Goal: Transaction & Acquisition: Purchase product/service

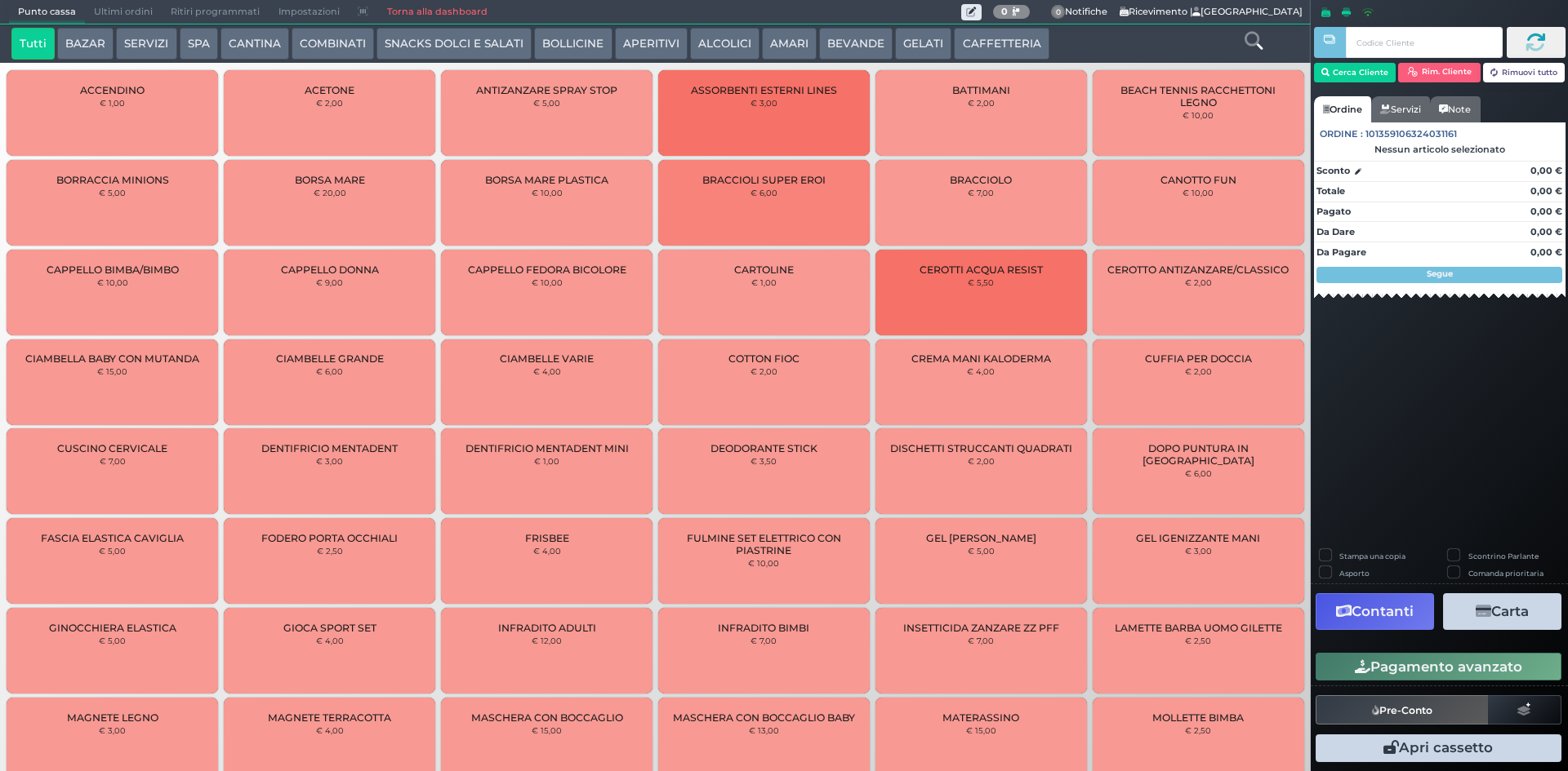
click at [985, 47] on button "CAFFETTERIA" at bounding box center [1001, 45] width 95 height 33
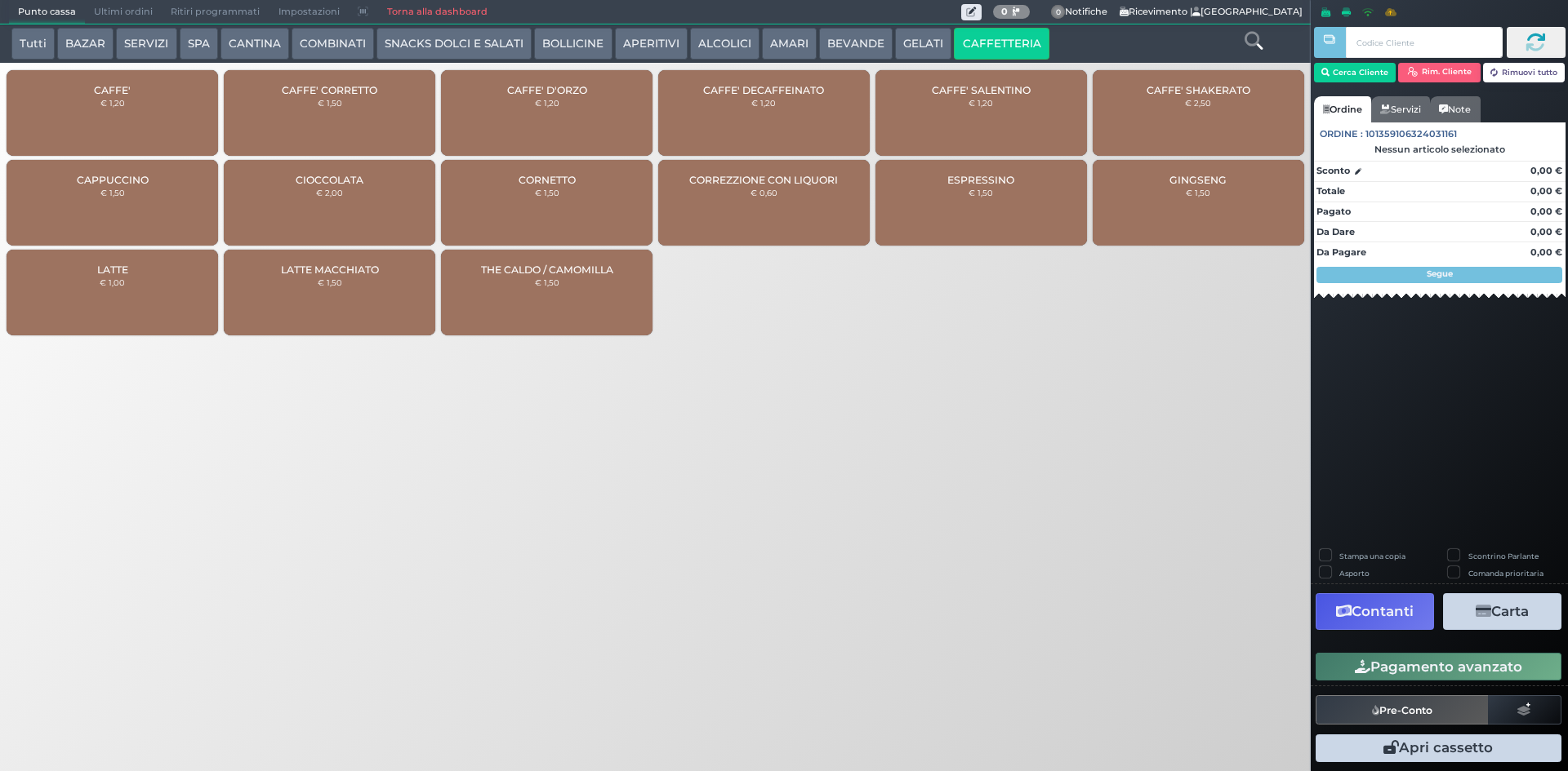
click at [901, 35] on button "GELATI" at bounding box center [923, 45] width 56 height 33
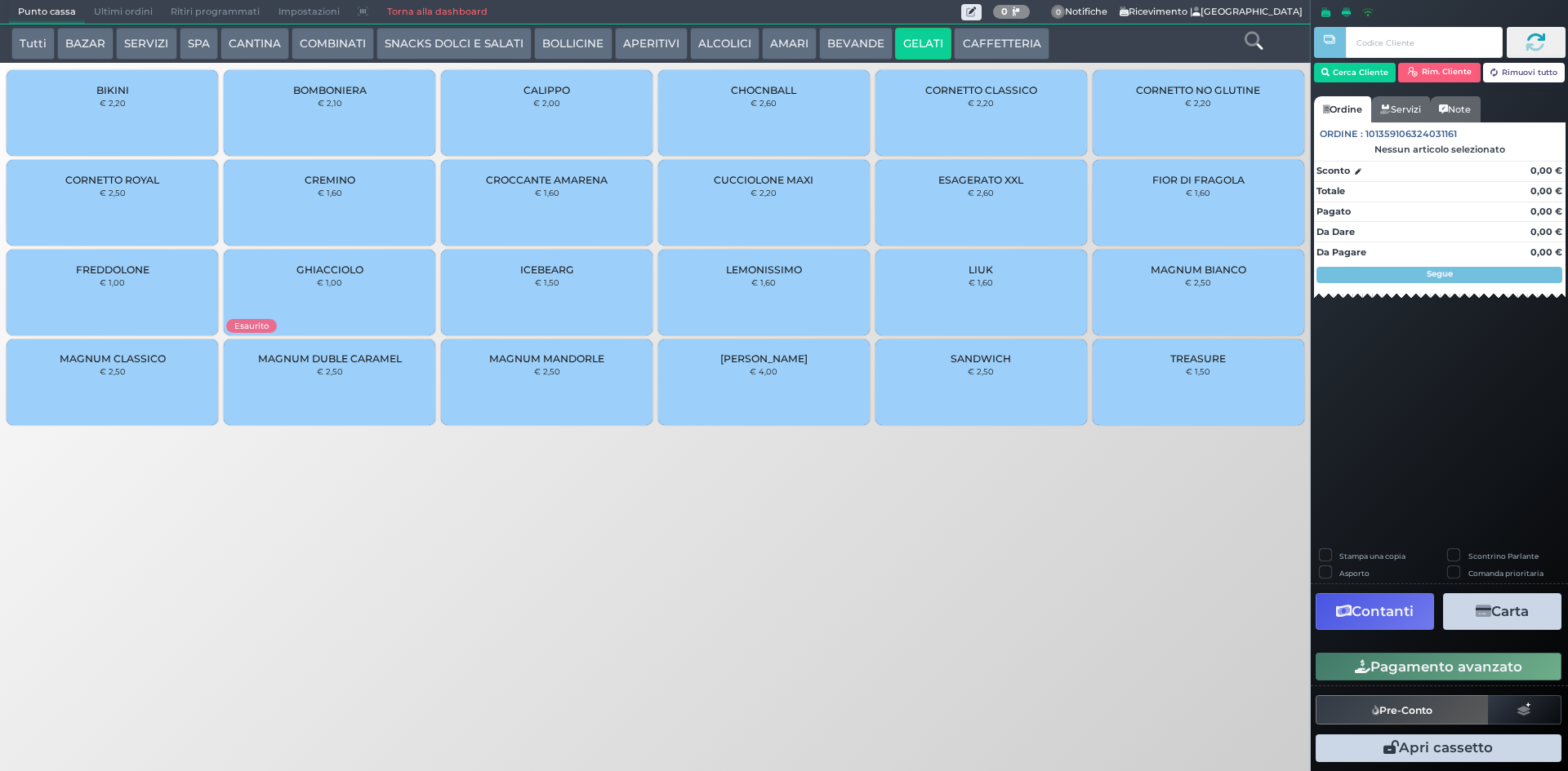
click at [859, 38] on button "BEVANDE" at bounding box center [855, 45] width 74 height 33
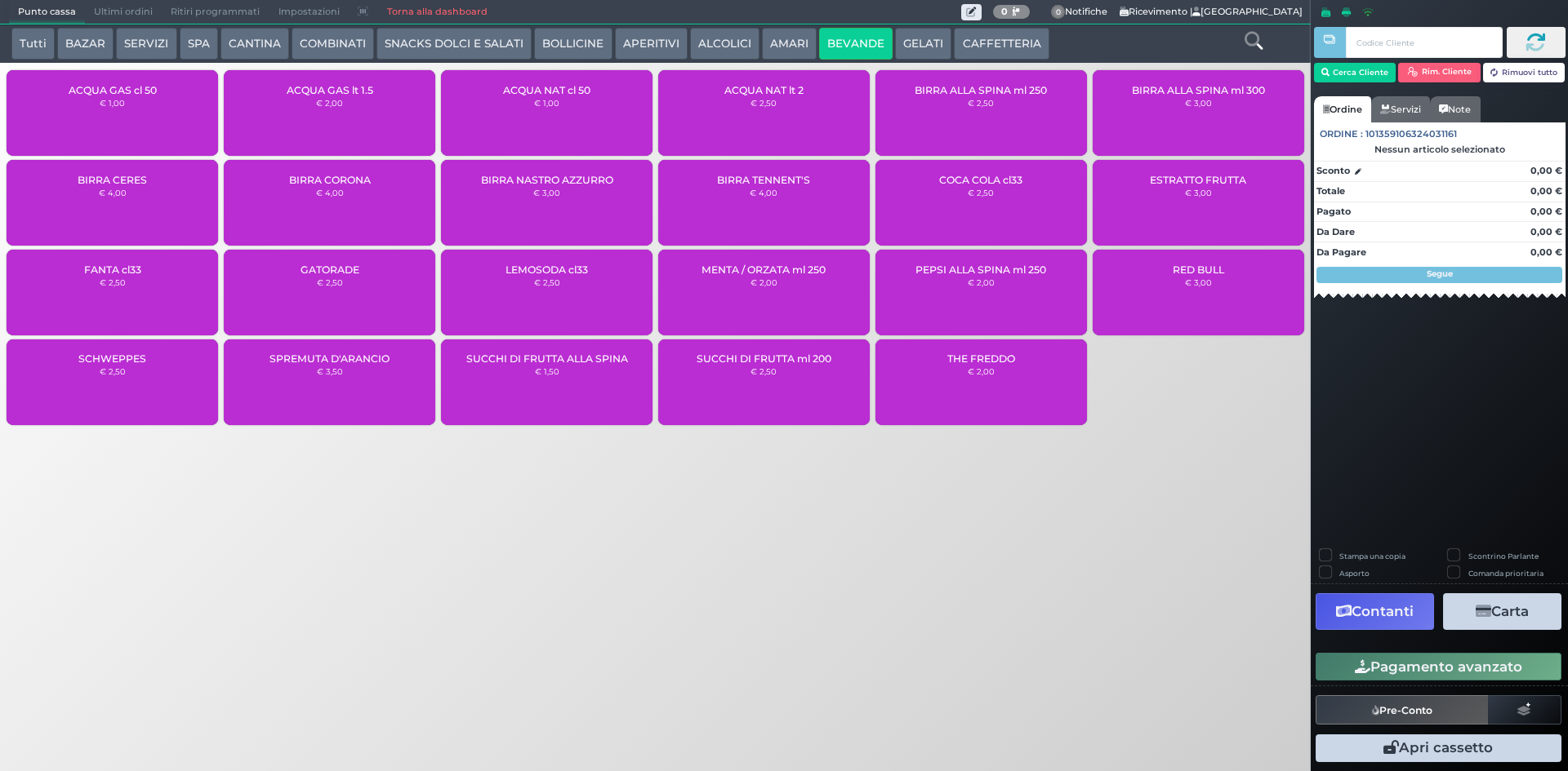
click at [902, 28] on button "GELATI" at bounding box center [923, 45] width 56 height 33
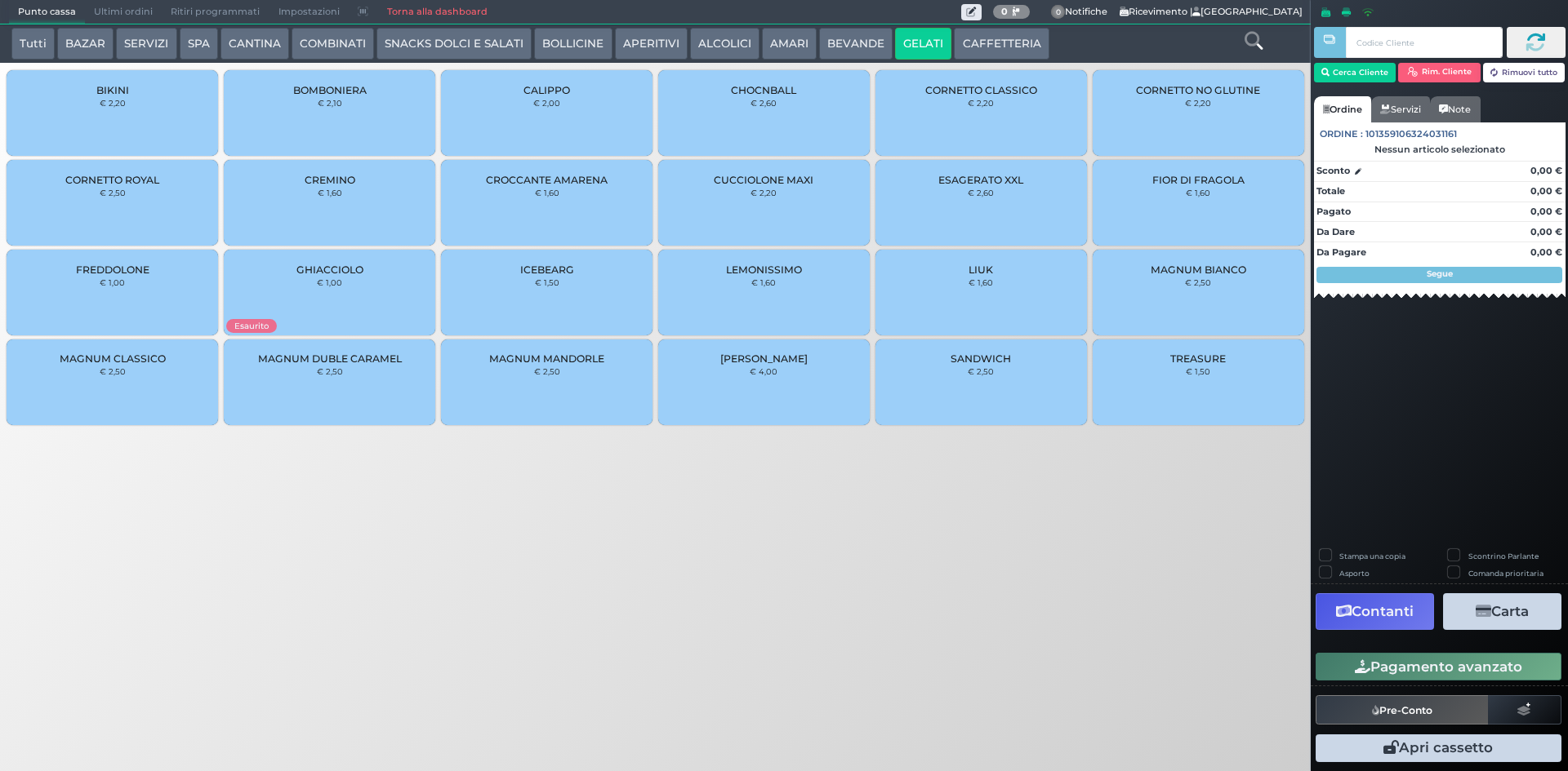
click at [867, 35] on button "BEVANDE" at bounding box center [855, 45] width 74 height 33
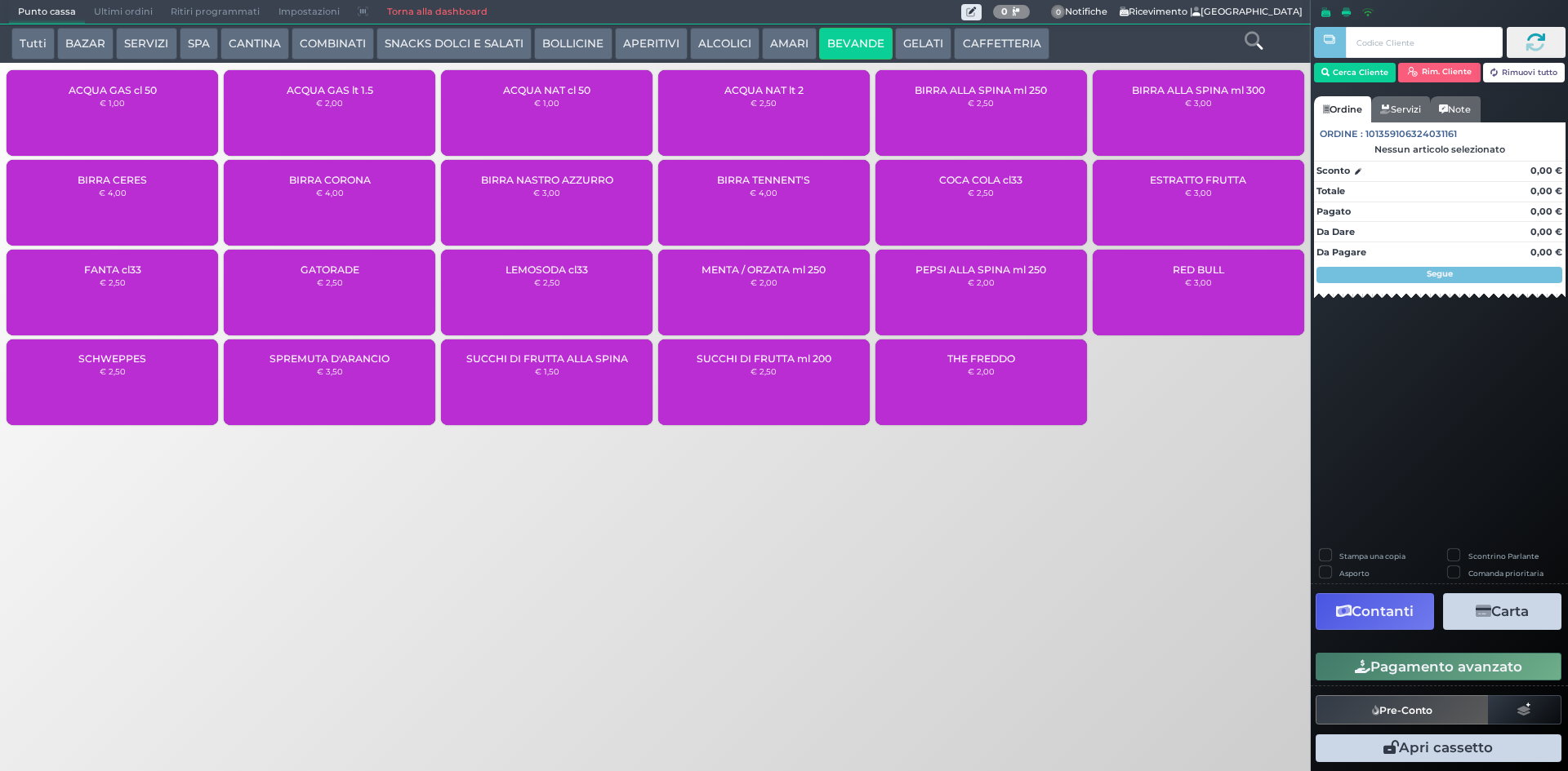
click at [750, 120] on div "ACQUA NAT lt 2 € 2,50" at bounding box center [764, 113] width 212 height 85
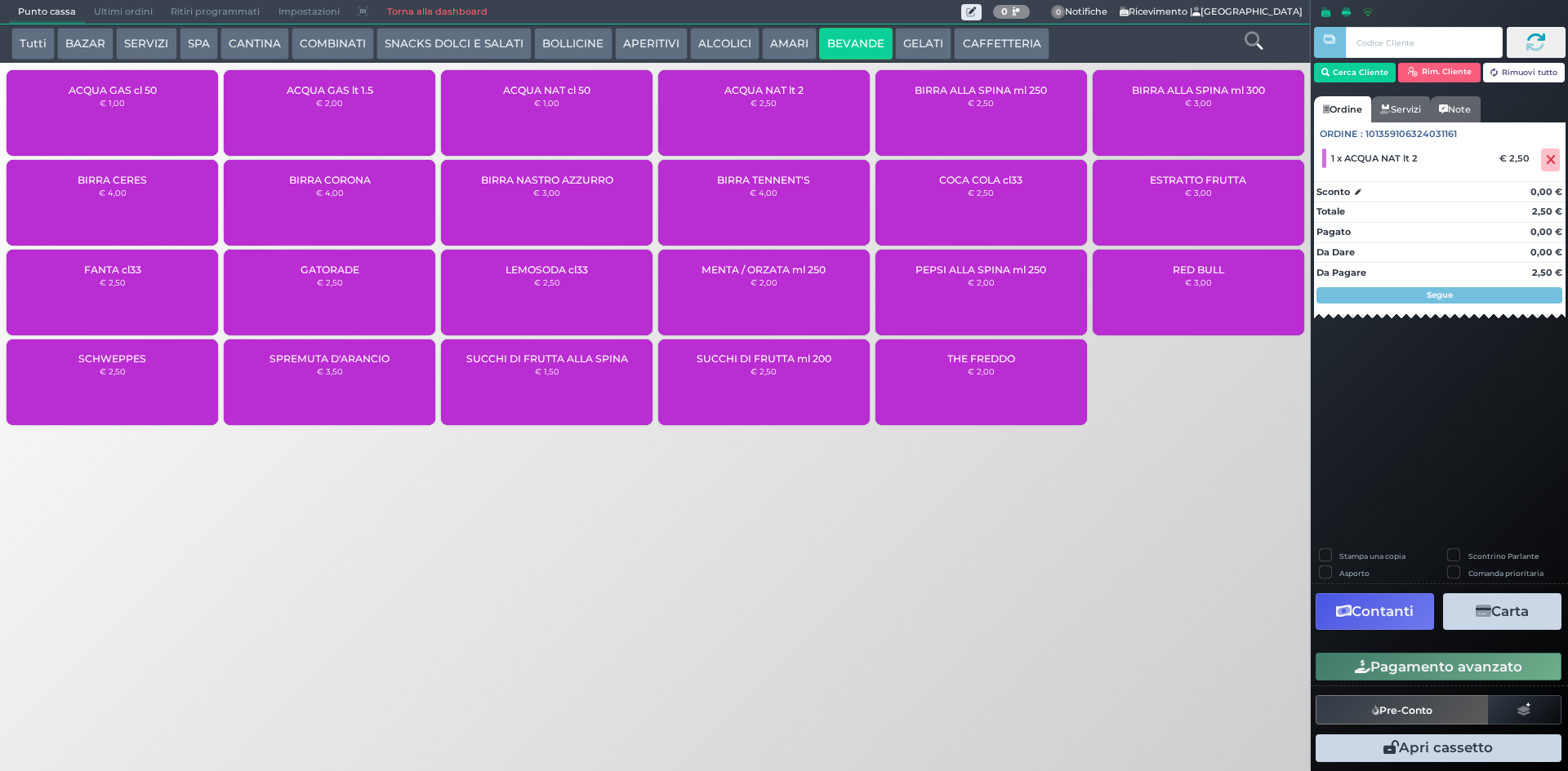
click at [1386, 670] on button "Pagamento avanzato" at bounding box center [1438, 666] width 246 height 28
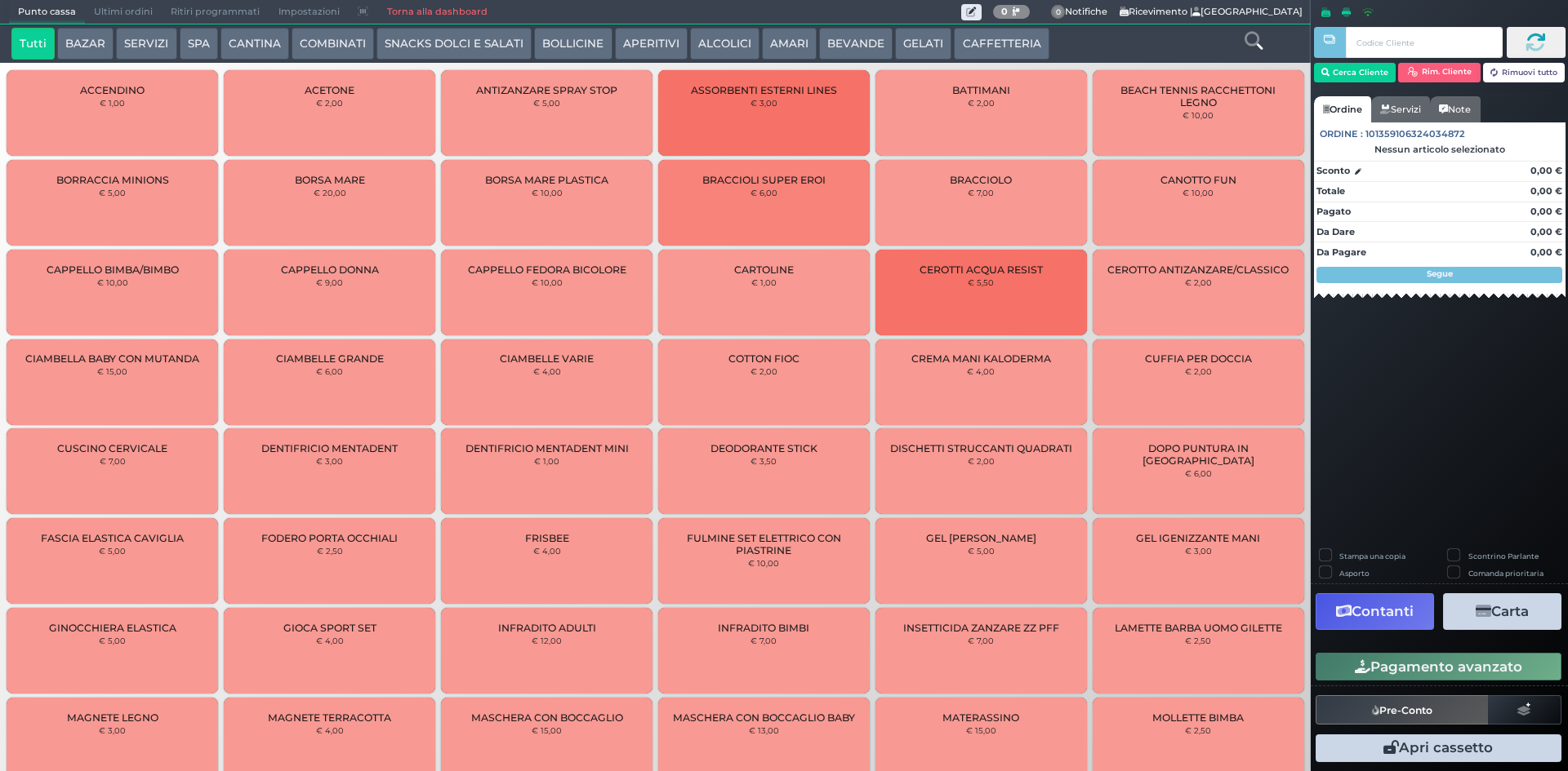
click at [113, 4] on span "Ultimi ordini" at bounding box center [123, 12] width 76 height 23
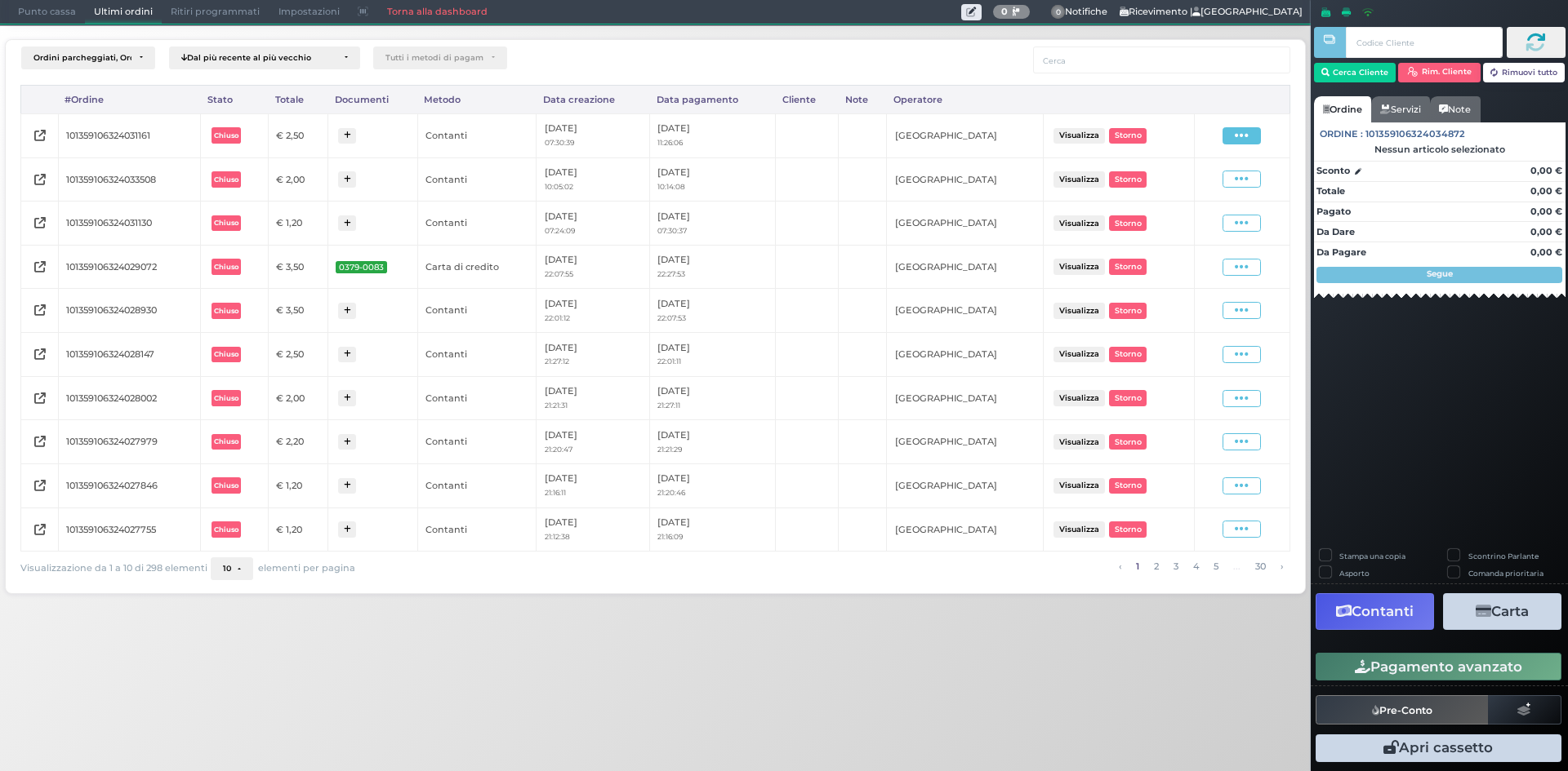
click at [1246, 143] on icon at bounding box center [1241, 135] width 14 height 15
click at [1211, 187] on span "Ristampa Pre-Conto" at bounding box center [1204, 183] width 67 height 28
click at [28, 20] on span "Punto cassa" at bounding box center [46, 12] width 75 height 23
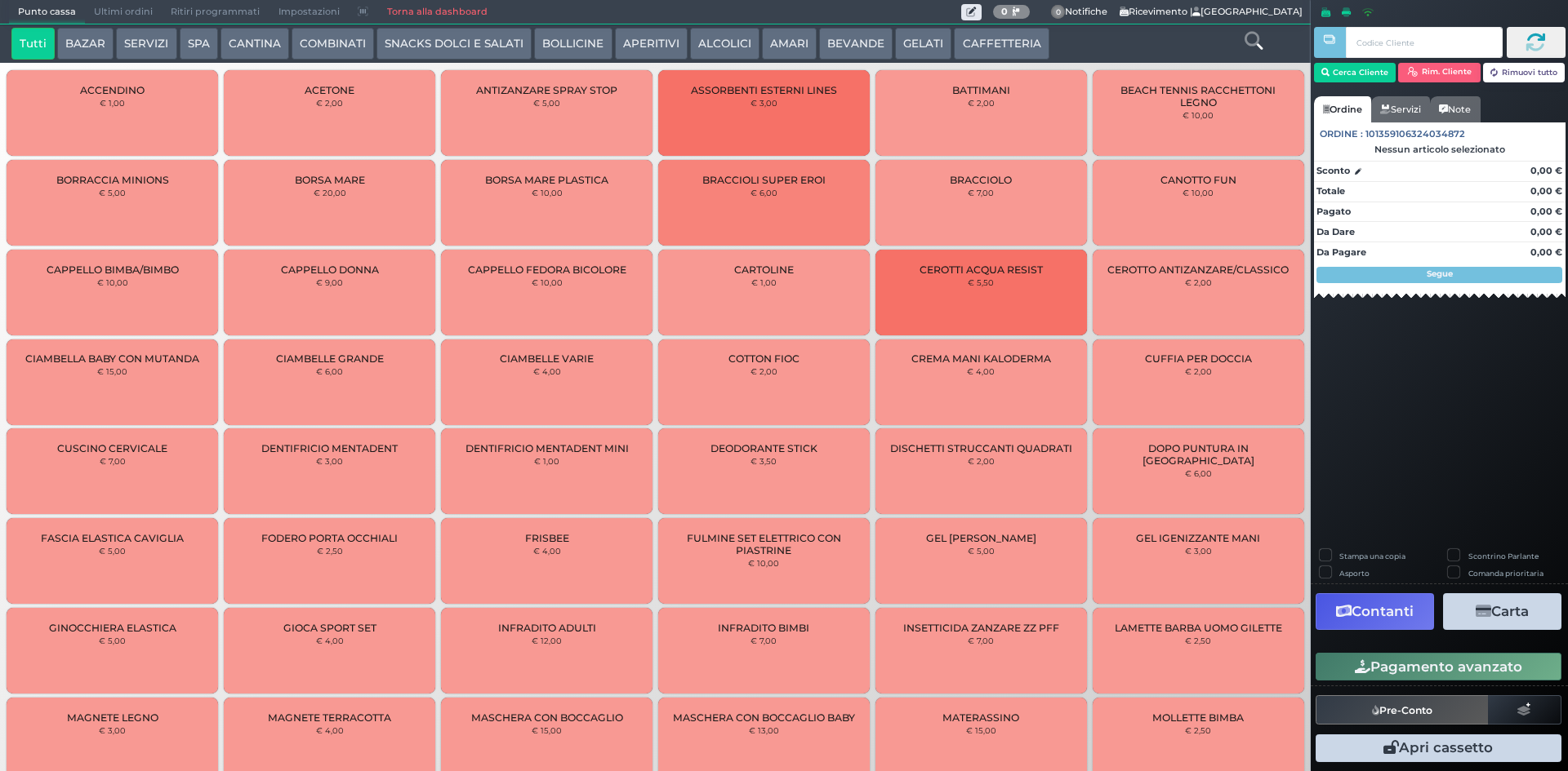
click at [823, 39] on button "BEVANDE" at bounding box center [855, 45] width 74 height 33
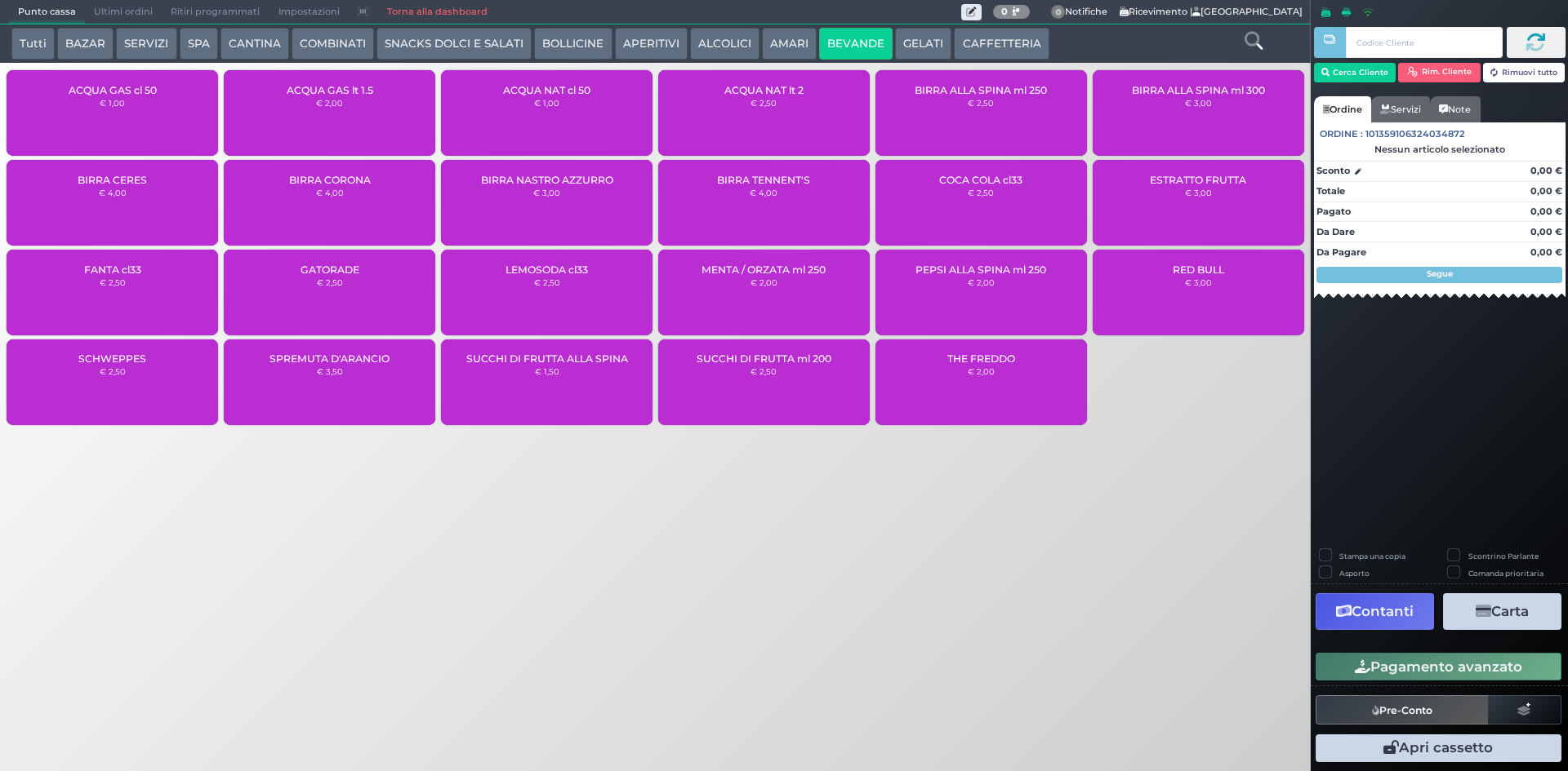
click at [570, 115] on div "ACQUA NAT cl 50 € 1,00" at bounding box center [547, 113] width 212 height 85
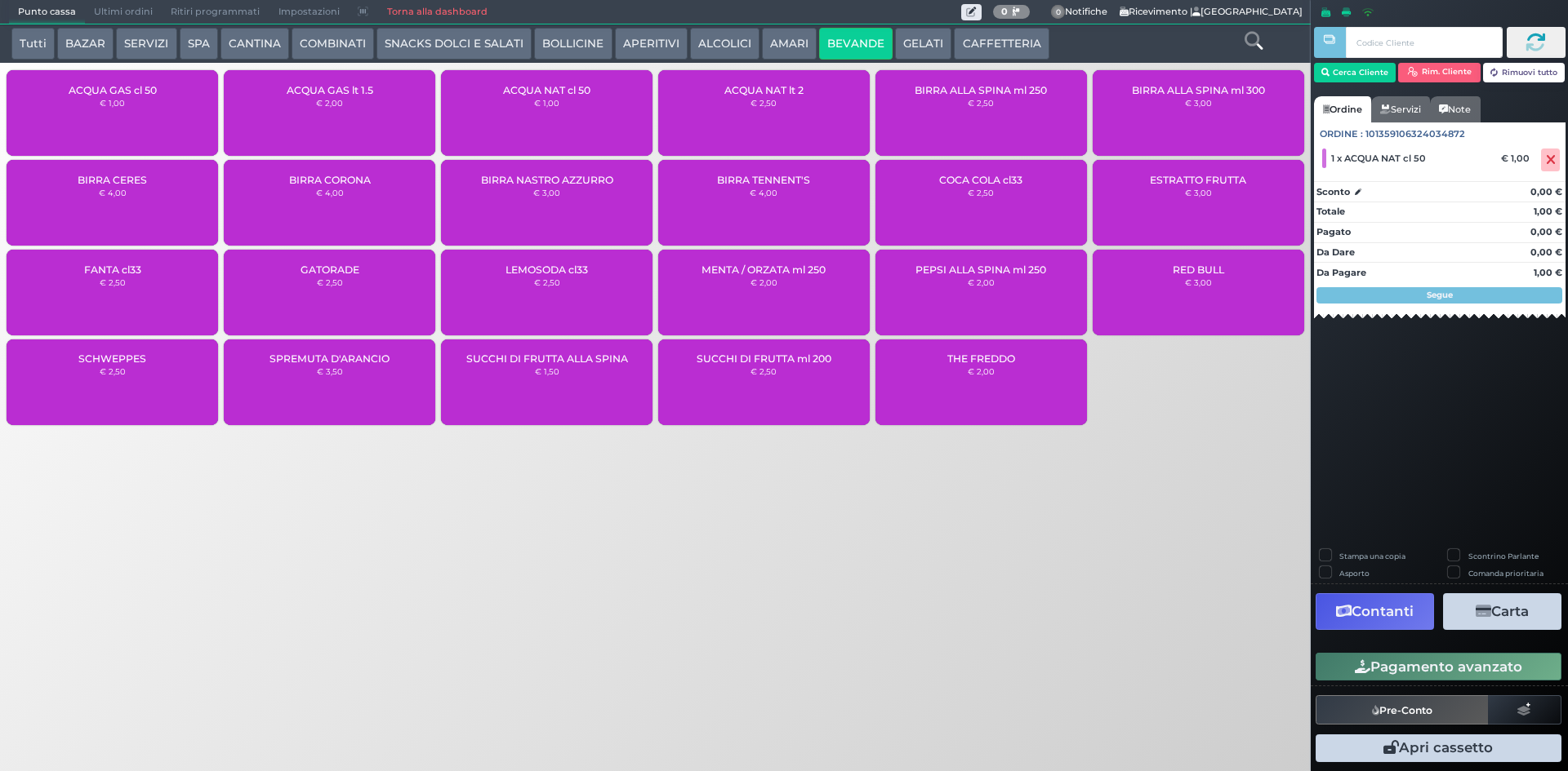
click at [1415, 676] on button "Pagamento avanzato" at bounding box center [1438, 666] width 246 height 28
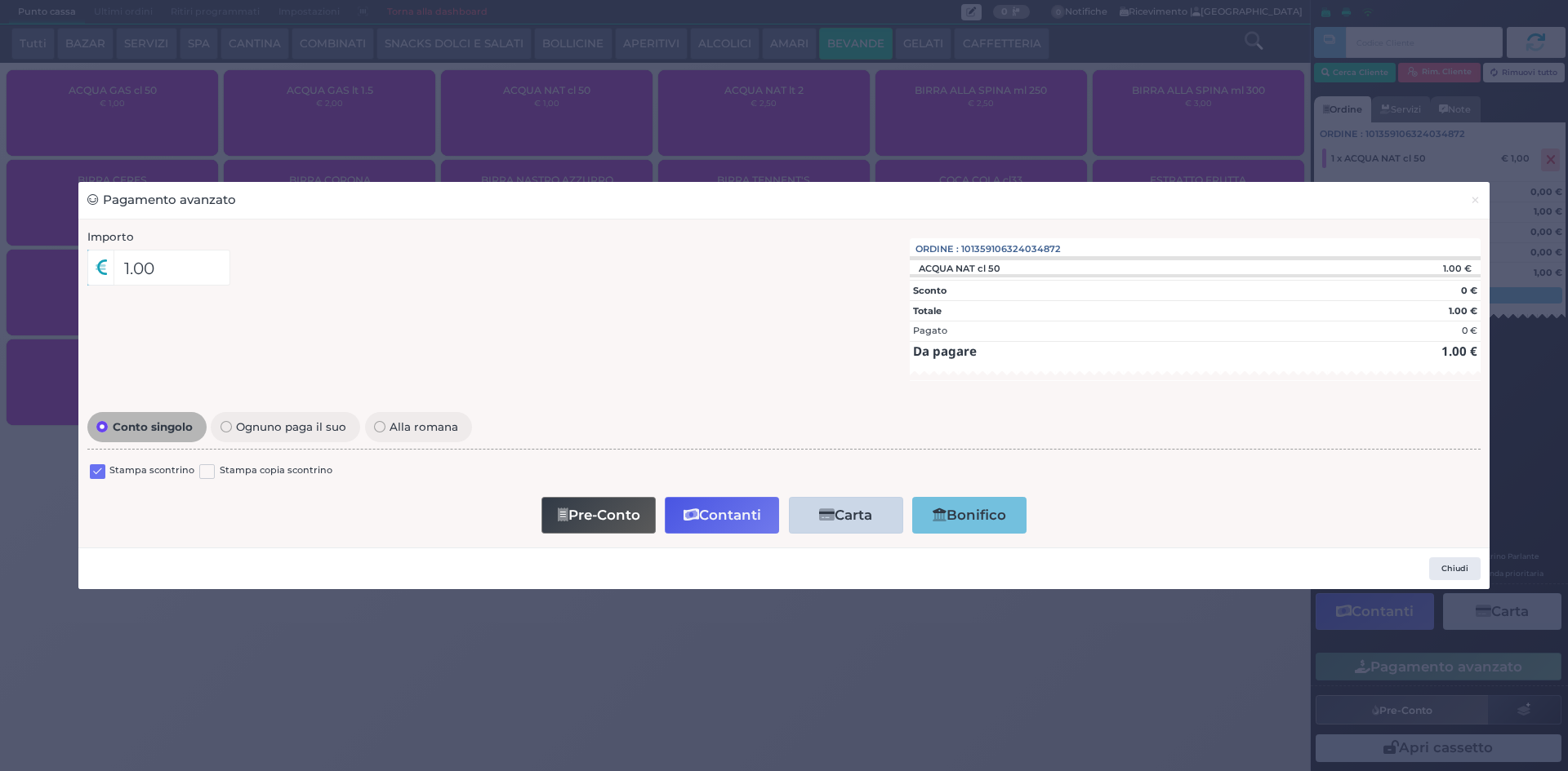
click at [95, 476] on label at bounding box center [97, 472] width 15 height 15
click at [0, 0] on input "checkbox" at bounding box center [0, 0] width 0 height 0
click at [729, 514] on button "Contanti" at bounding box center [722, 516] width 115 height 36
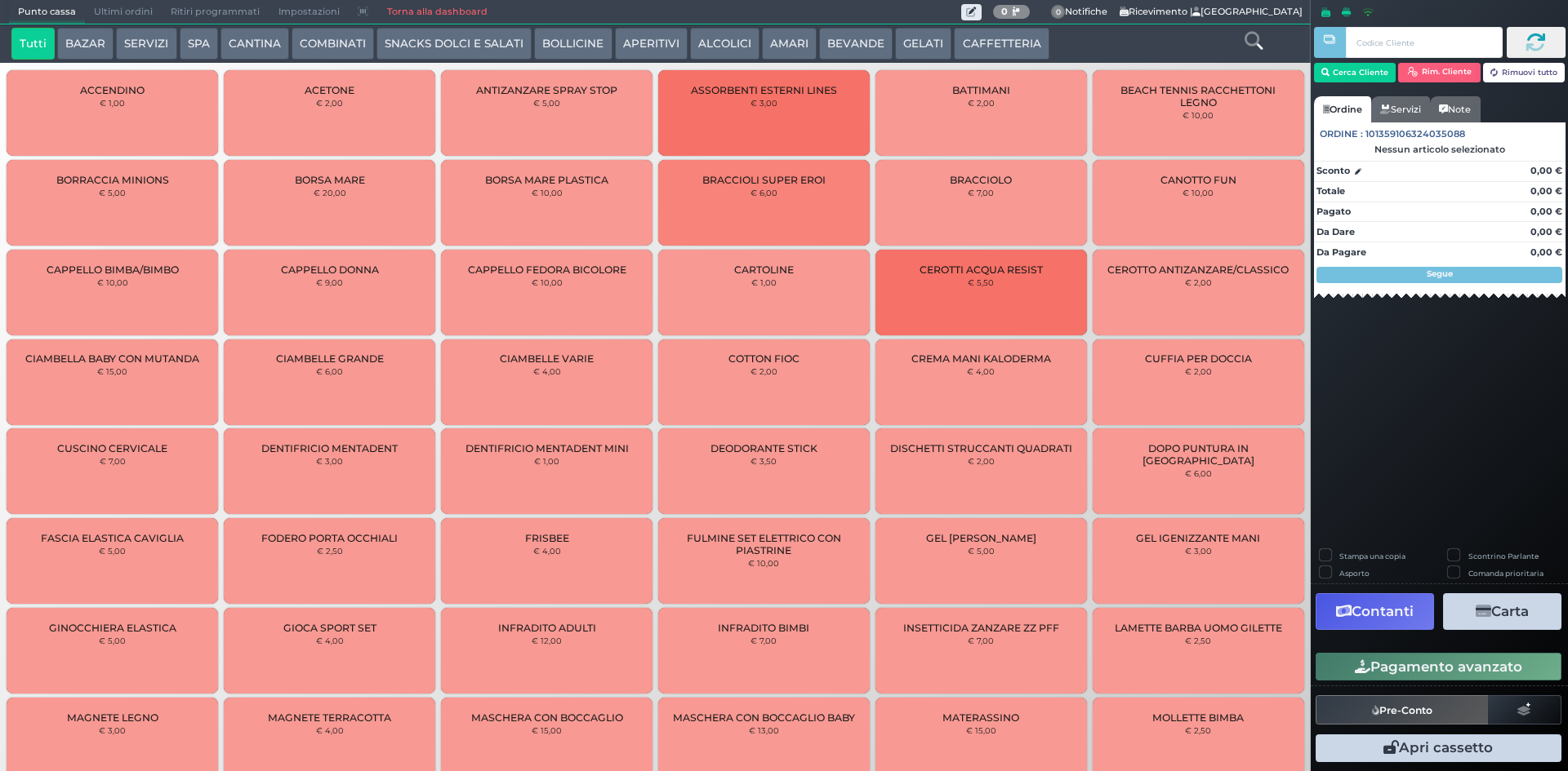
click at [106, 9] on span "Ultimi ordini" at bounding box center [123, 12] width 76 height 23
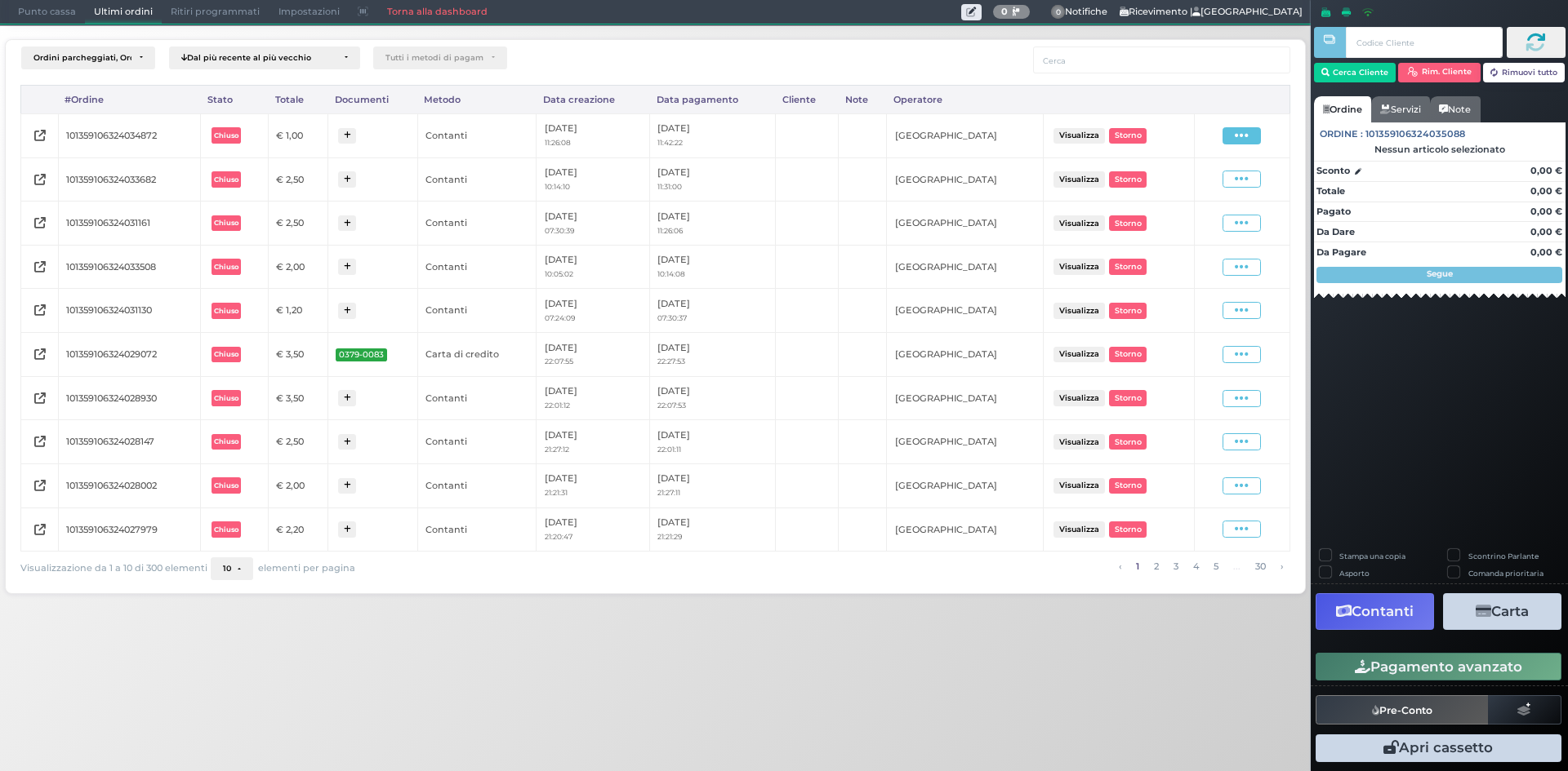
click at [1241, 136] on icon at bounding box center [1241, 135] width 14 height 15
click at [1177, 185] on span "Ristampa Pre-Conto" at bounding box center [1204, 183] width 67 height 28
click at [69, 20] on span "Punto cassa" at bounding box center [46, 12] width 75 height 23
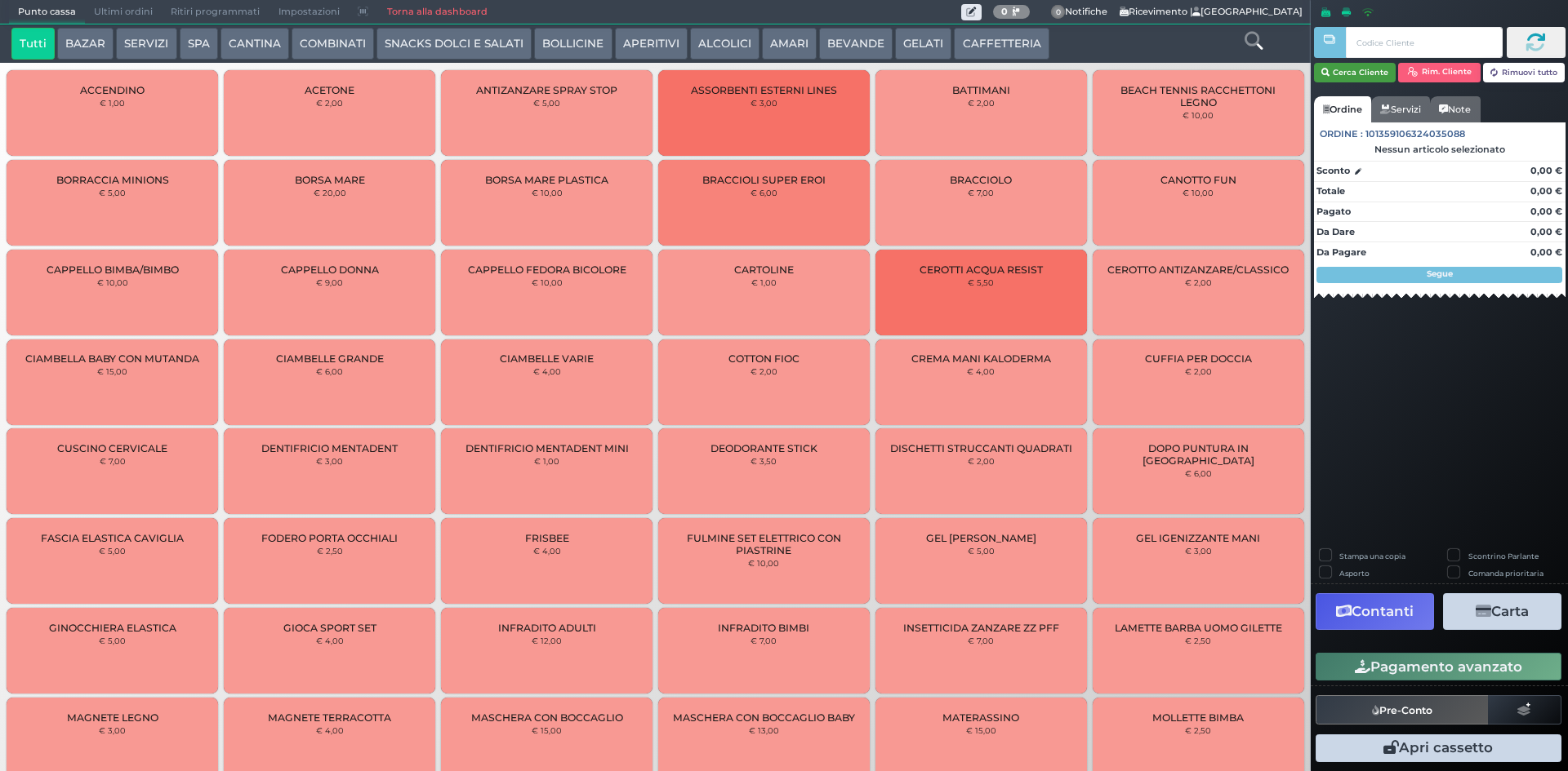
click at [1377, 71] on button "Cerca Cliente" at bounding box center [1355, 73] width 83 height 20
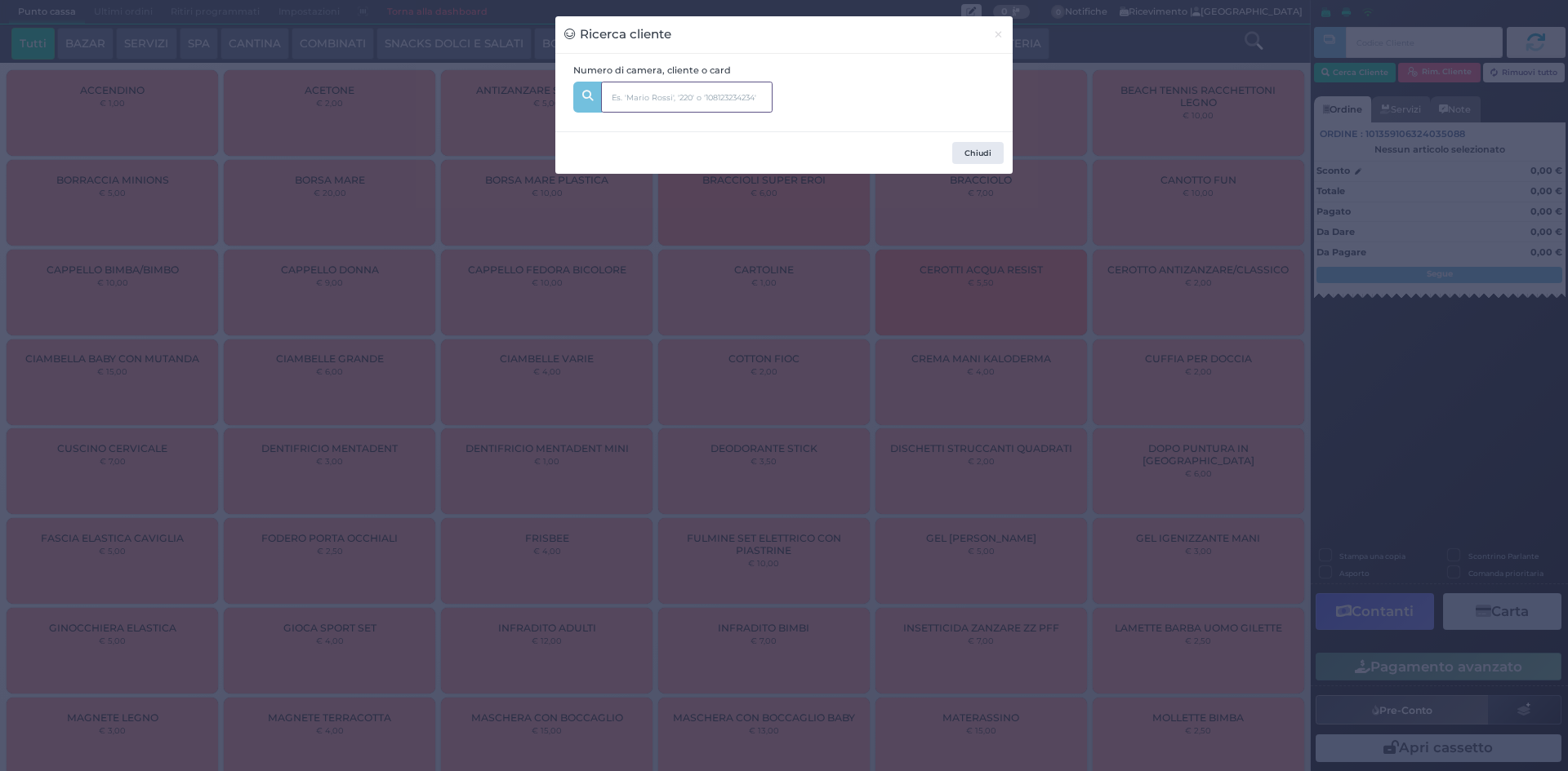
click at [759, 112] on input "text" at bounding box center [687, 97] width 172 height 31
type input "204"
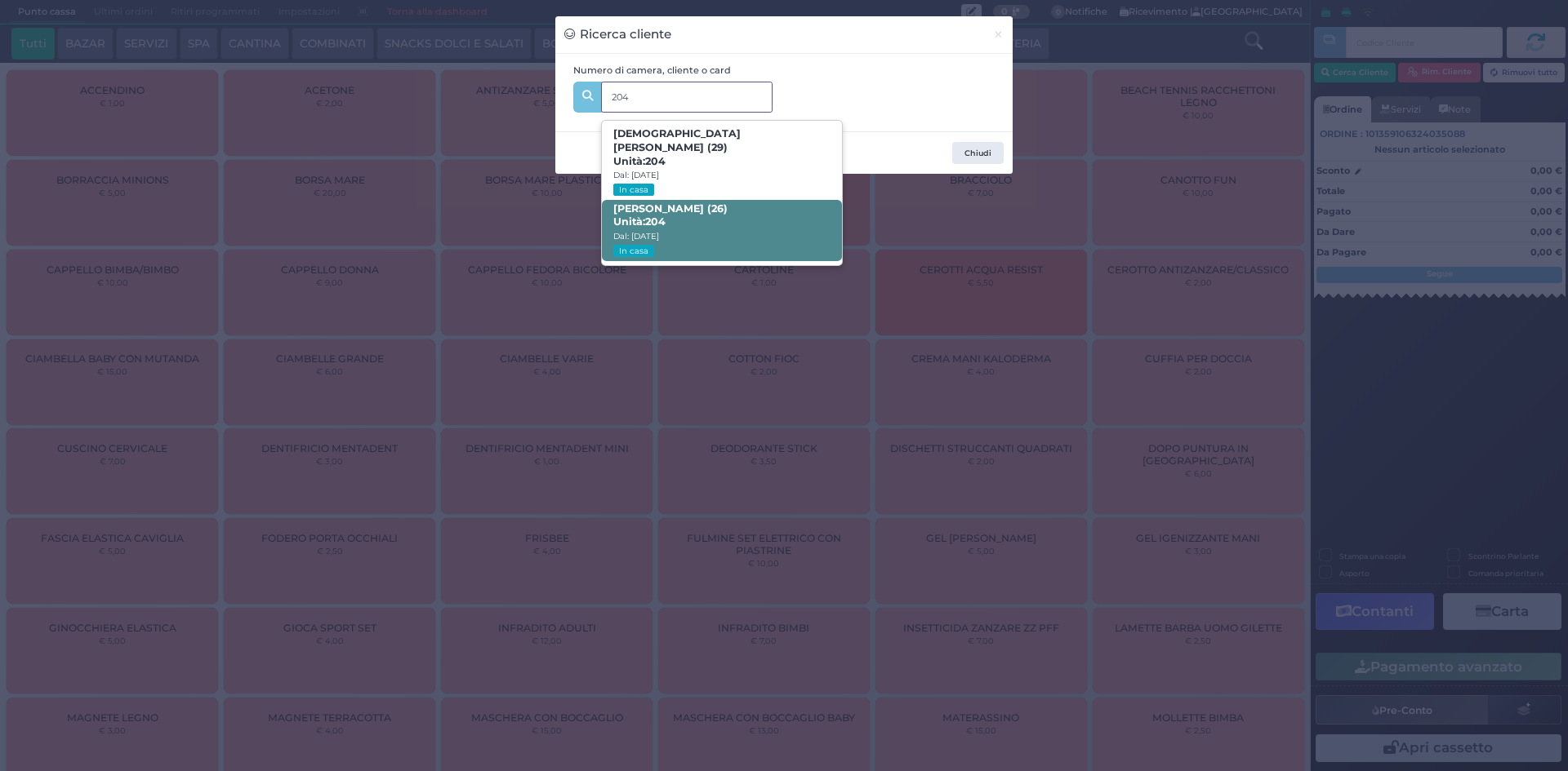
click at [739, 227] on span "XHENI SHAQIRI (26) Unità: 204 Dal: 07/09/2025 In casa" at bounding box center [721, 230] width 239 height 61
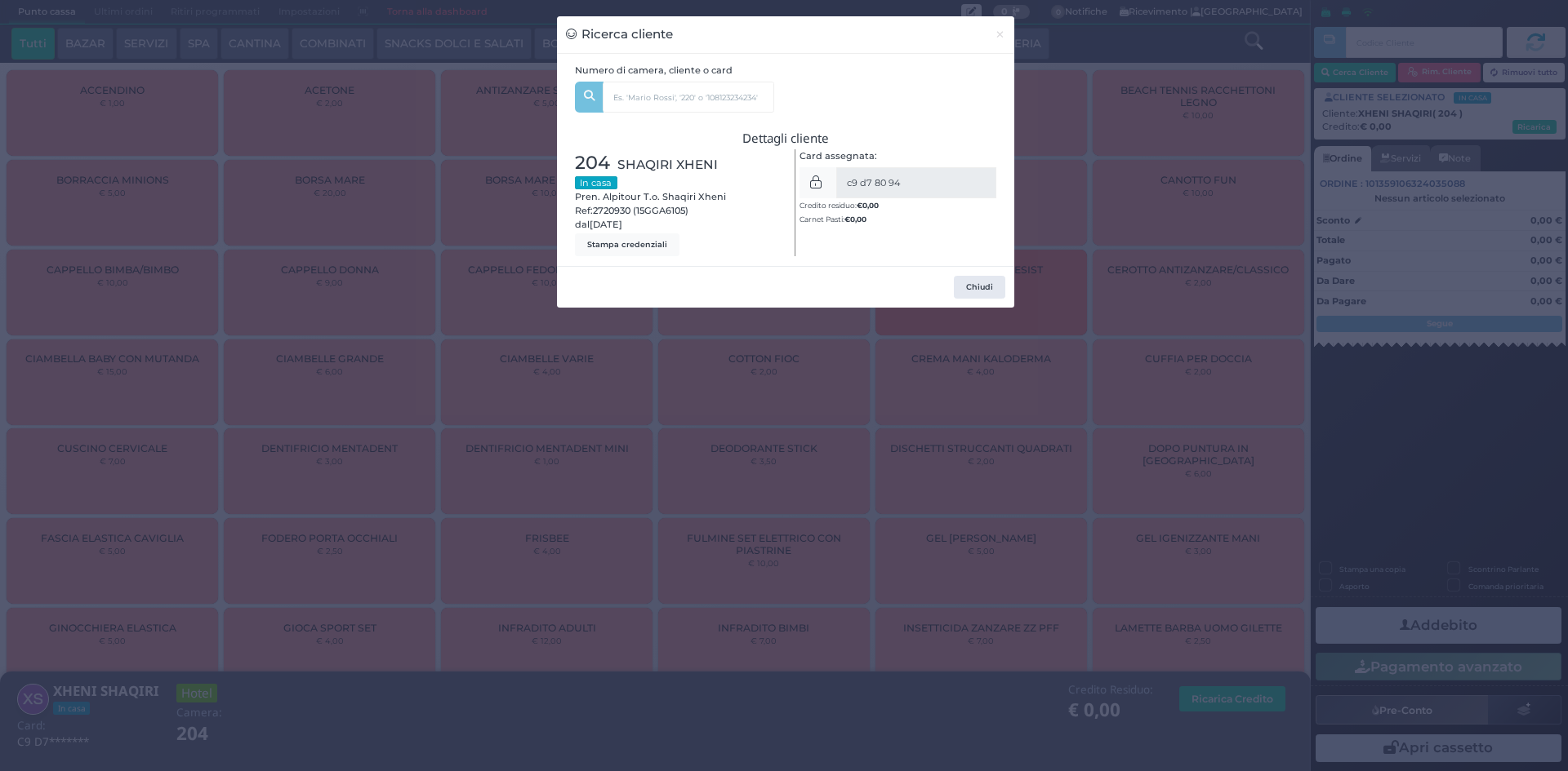
click at [368, 112] on div "Ricerca cliente × Numero di camera, cliente o card 204 ISLAM ADOVIU (29) Unità:…" at bounding box center [784, 386] width 1568 height 771
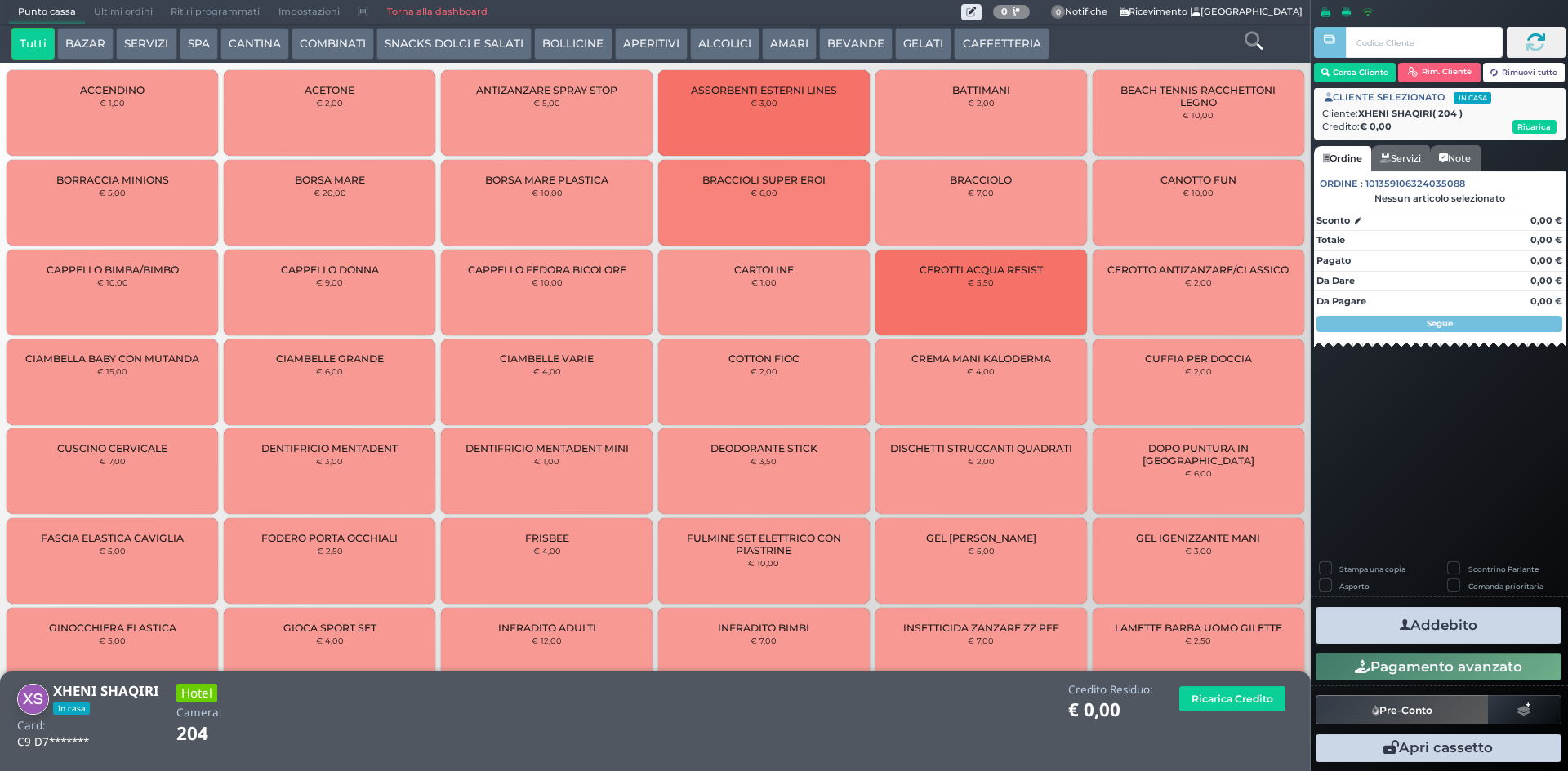
click at [1251, 41] on icon at bounding box center [1253, 41] width 18 height 18
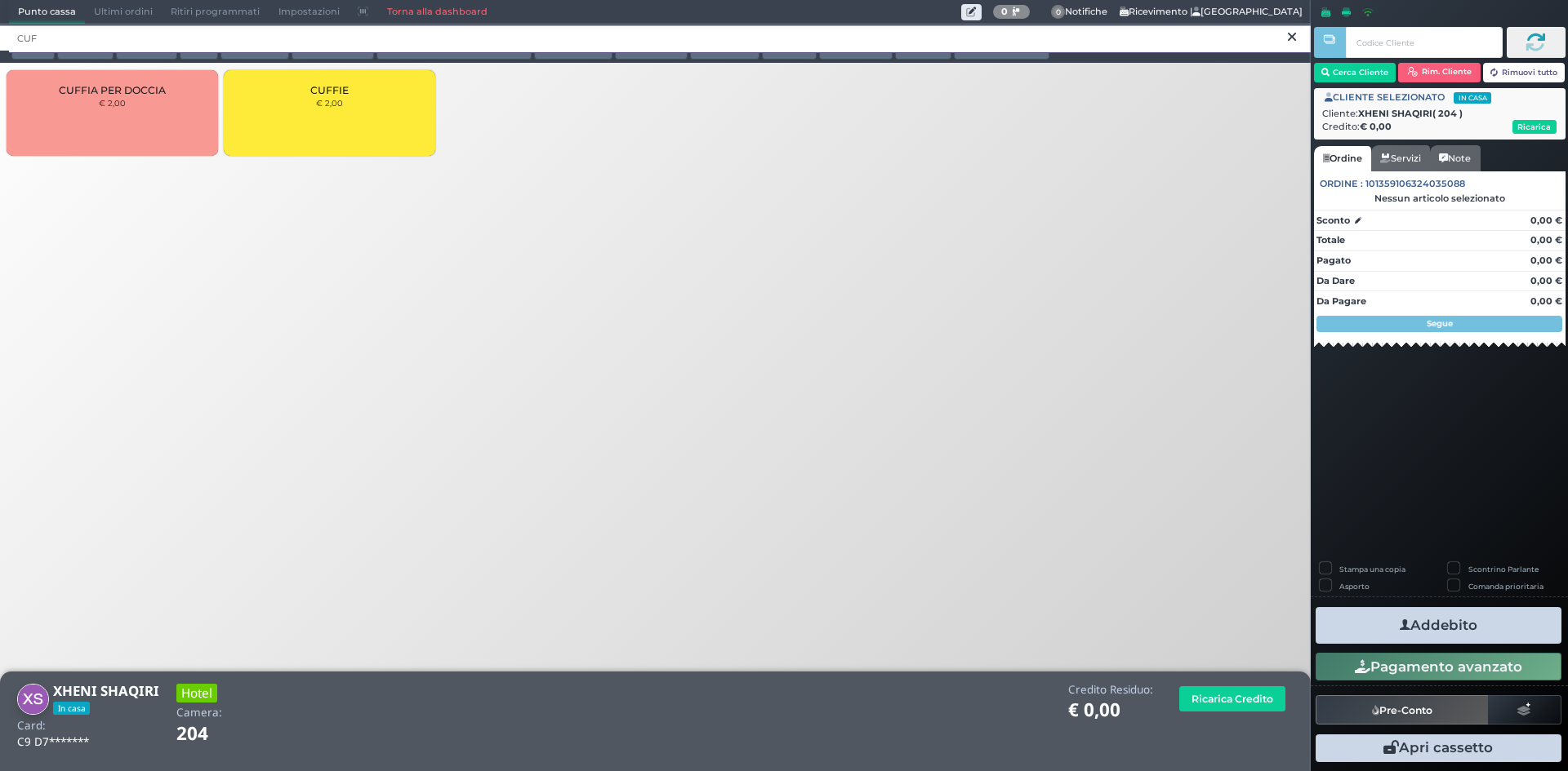
type input "CUF"
click at [351, 118] on div "CUFFIE € 2,00" at bounding box center [329, 113] width 212 height 85
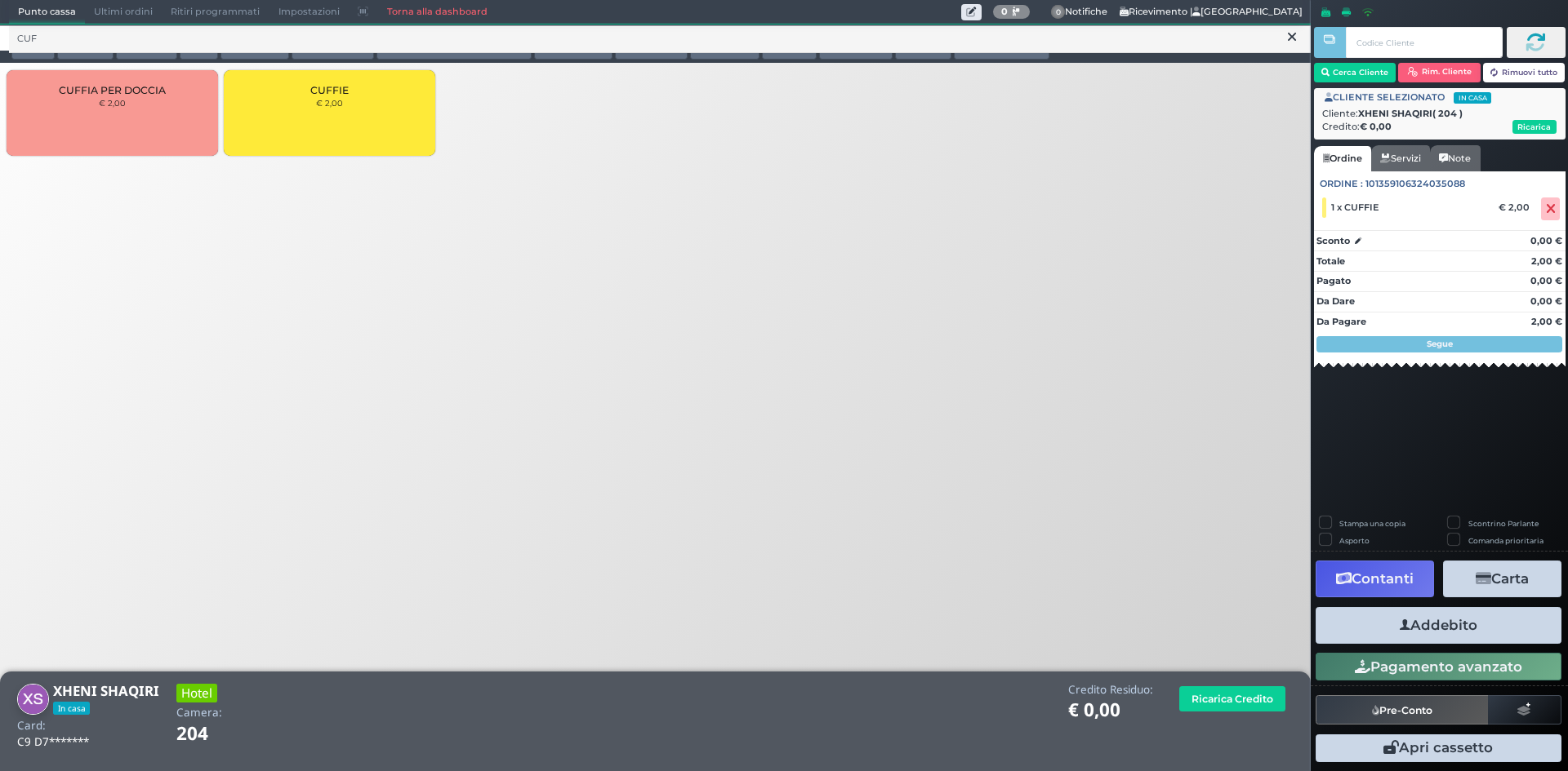
click at [1450, 615] on button "Addebito" at bounding box center [1438, 626] width 246 height 36
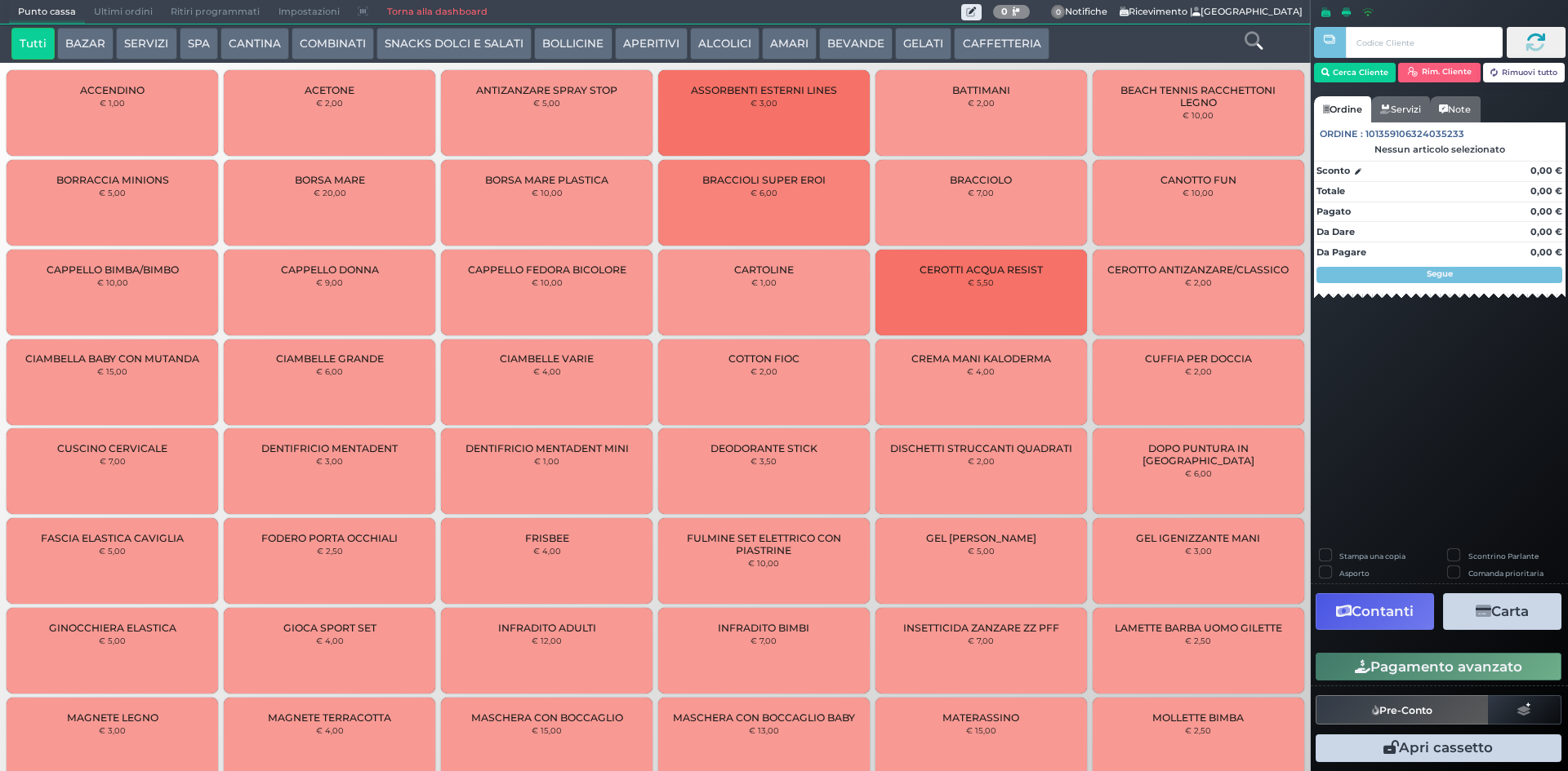
click at [105, 10] on span "Ultimi ordini" at bounding box center [123, 12] width 76 height 23
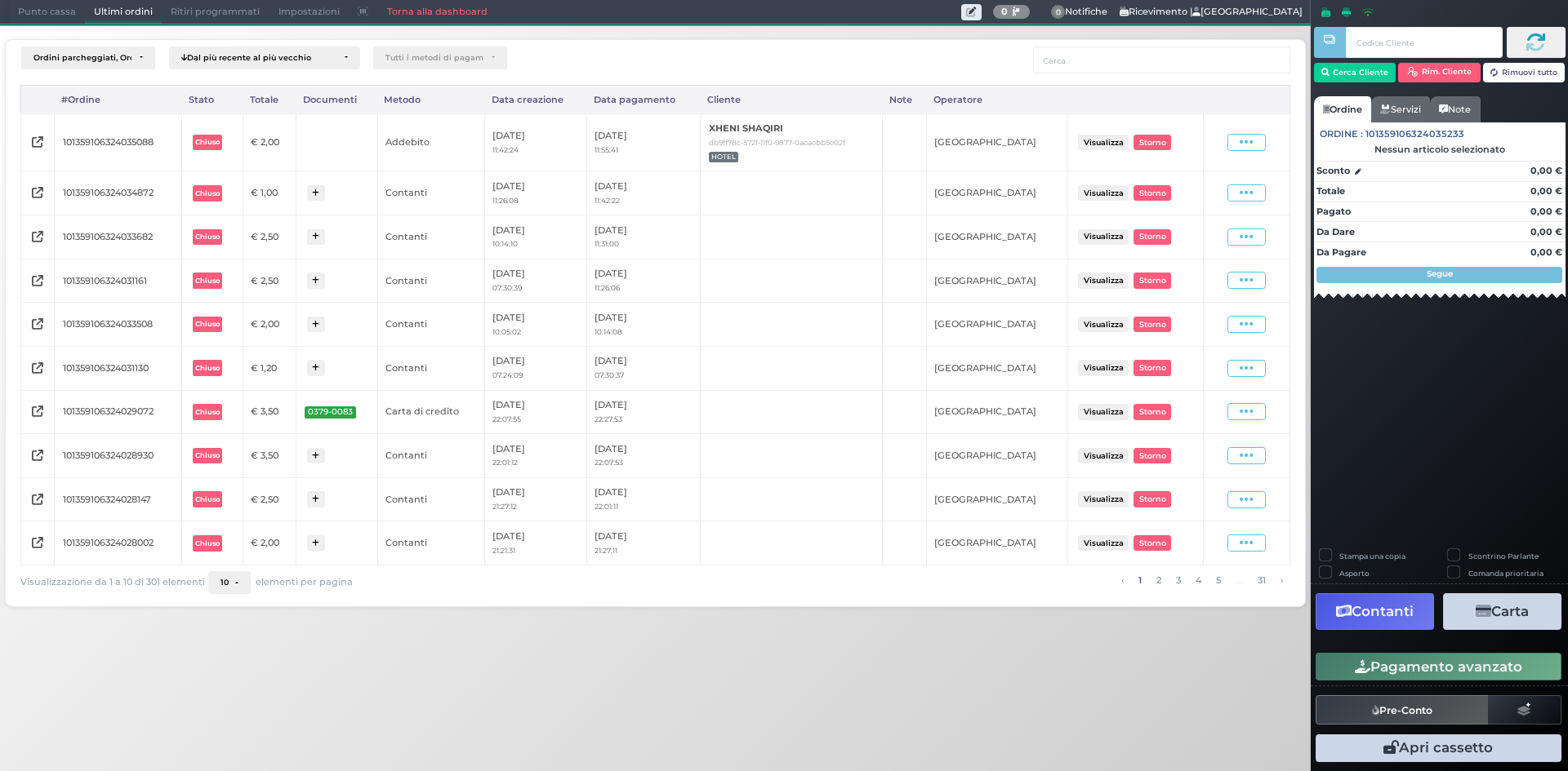
click at [60, 11] on span "Punto cassa" at bounding box center [46, 12] width 75 height 23
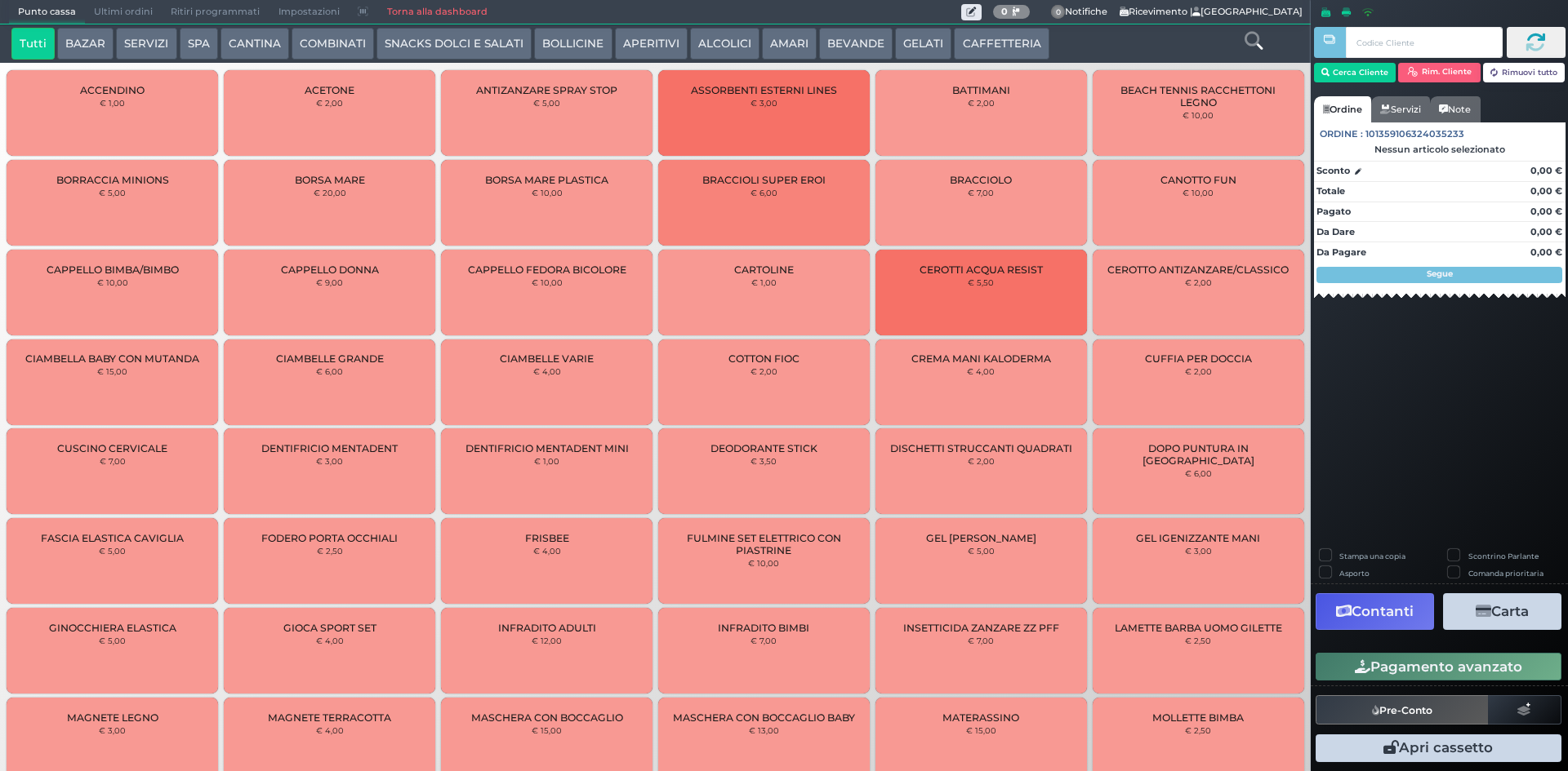
click at [971, 32] on button "CAFFETTERIA" at bounding box center [1001, 45] width 95 height 33
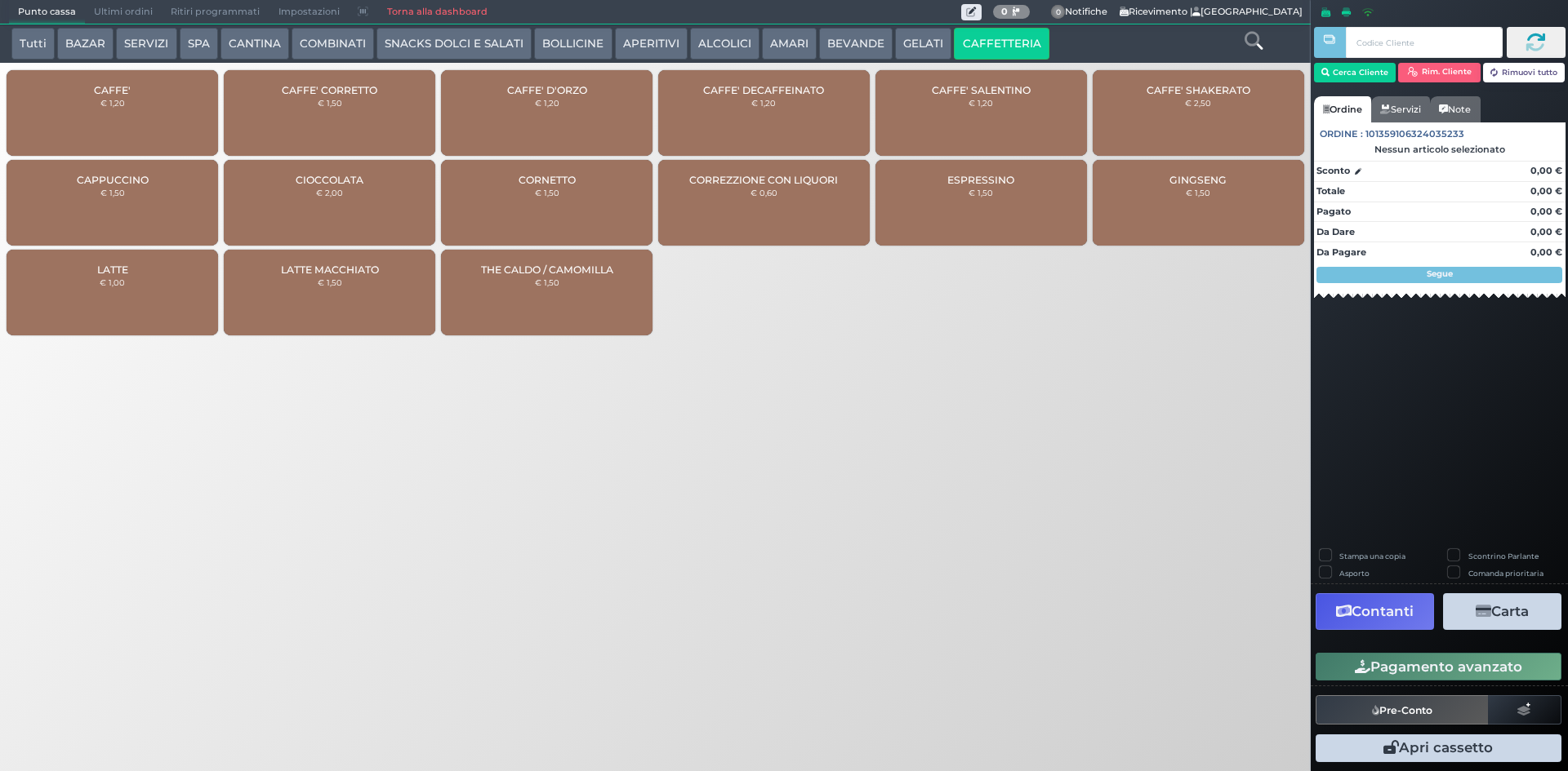
click at [196, 106] on div "CAFFE' € 1,20" at bounding box center [112, 113] width 212 height 85
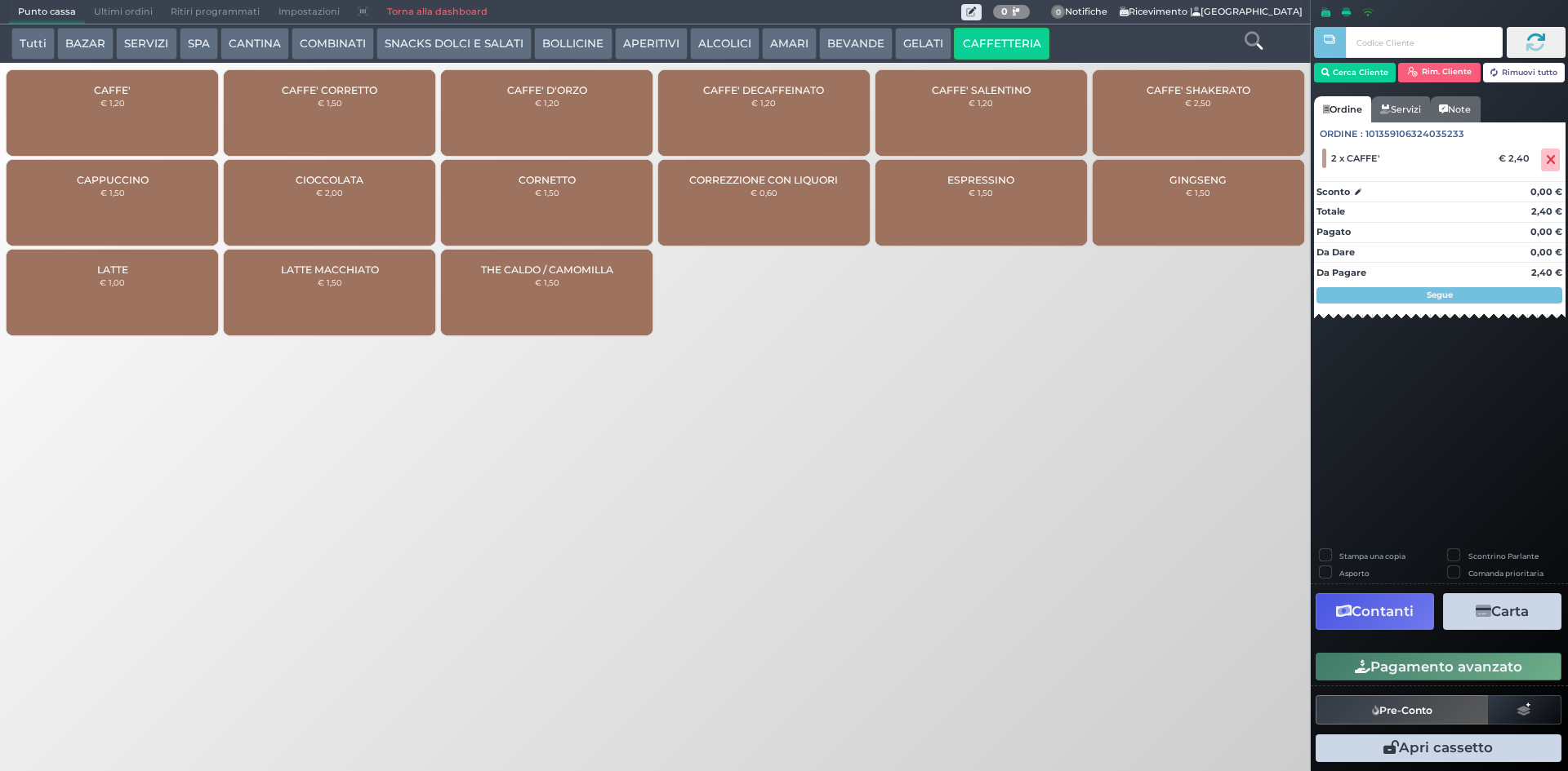
click at [1372, 674] on button "Pagamento avanzato" at bounding box center [1438, 666] width 246 height 28
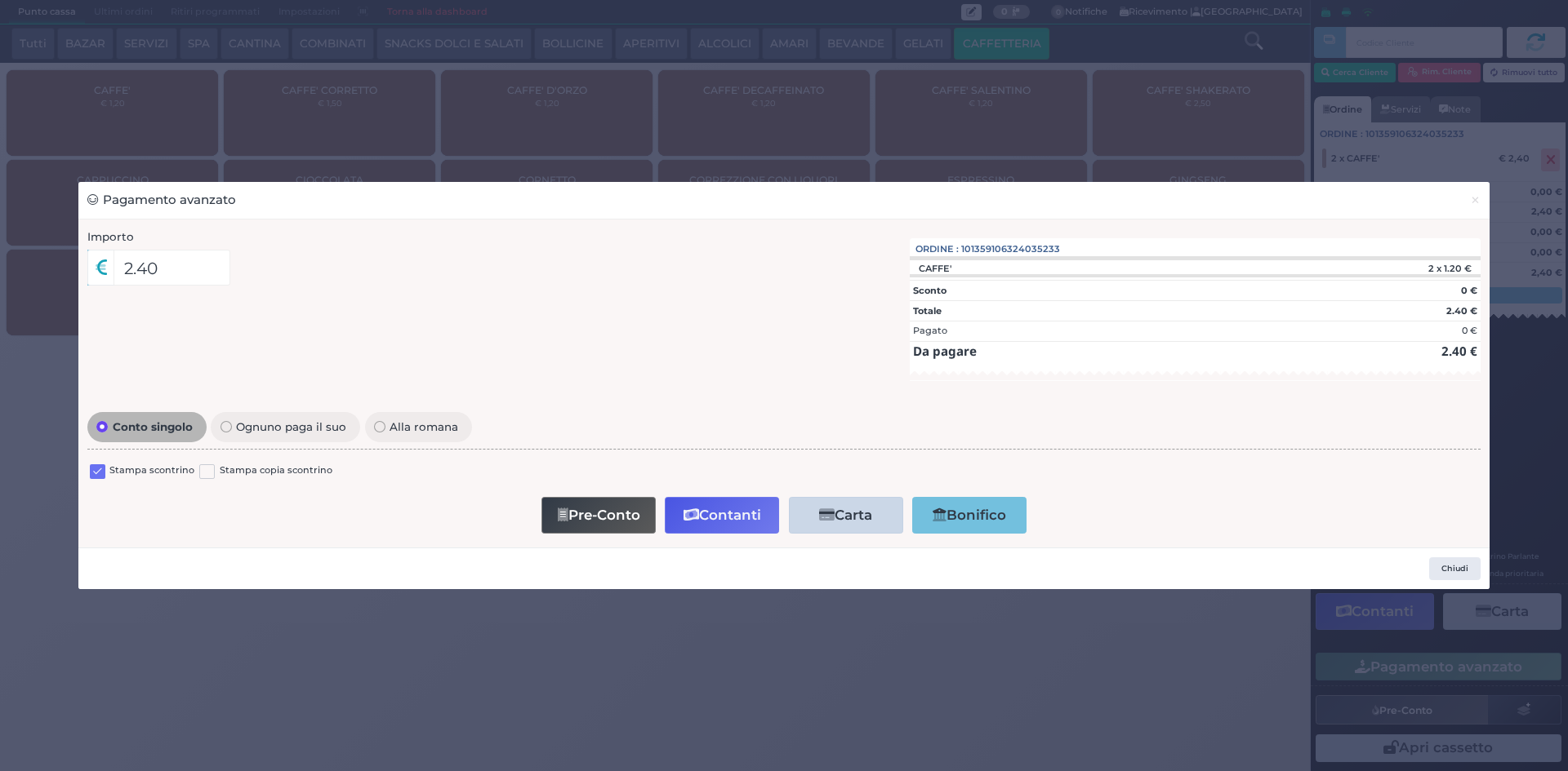
click at [102, 477] on label at bounding box center [97, 472] width 15 height 15
click at [0, 0] on input "checkbox" at bounding box center [0, 0] width 0 height 0
click at [613, 516] on button "Pre-Conto" at bounding box center [598, 516] width 115 height 36
click at [1477, 198] on span "×" at bounding box center [1475, 200] width 11 height 18
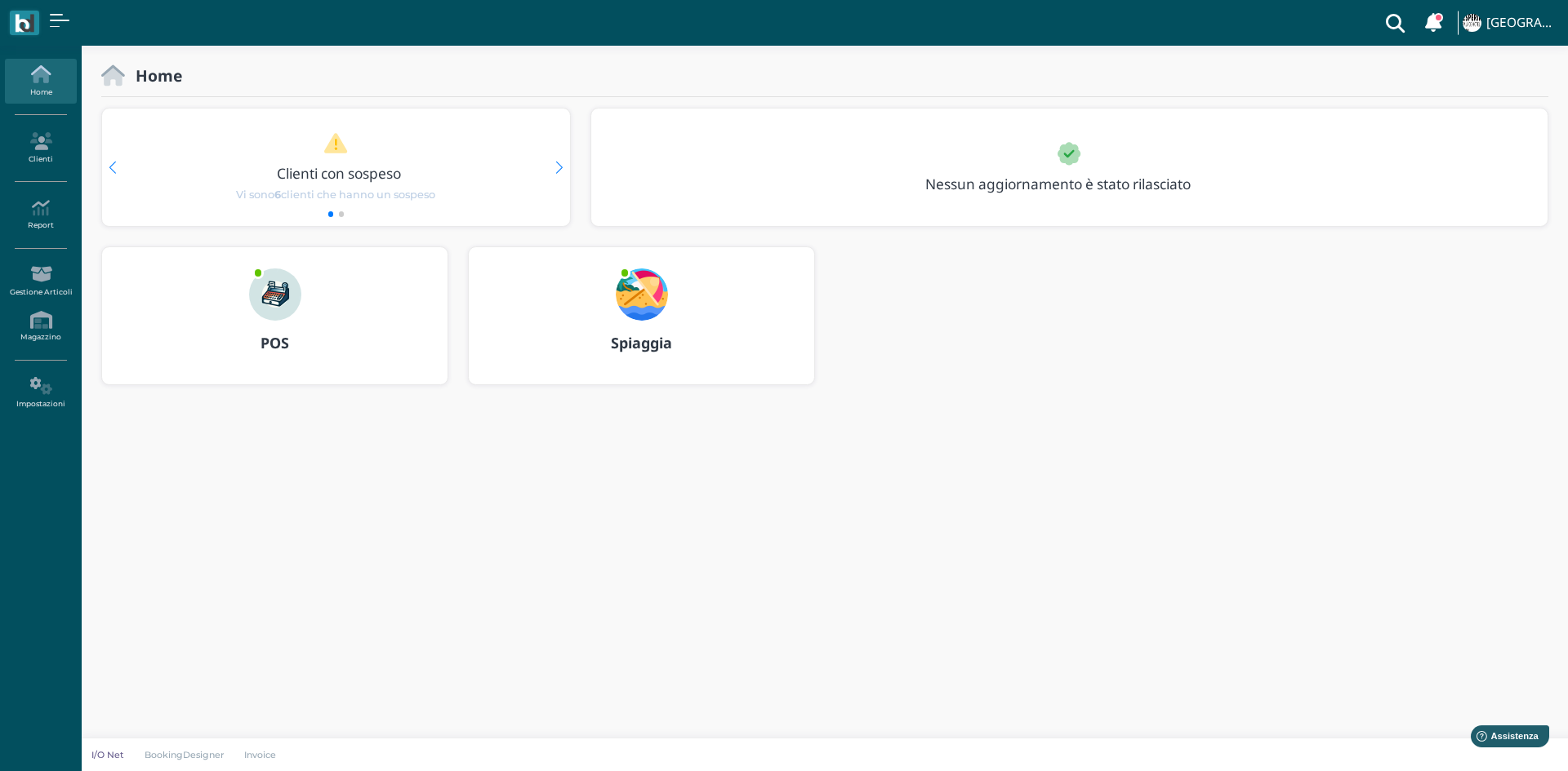
click at [658, 352] on b "Spiaggia" at bounding box center [641, 343] width 61 height 20
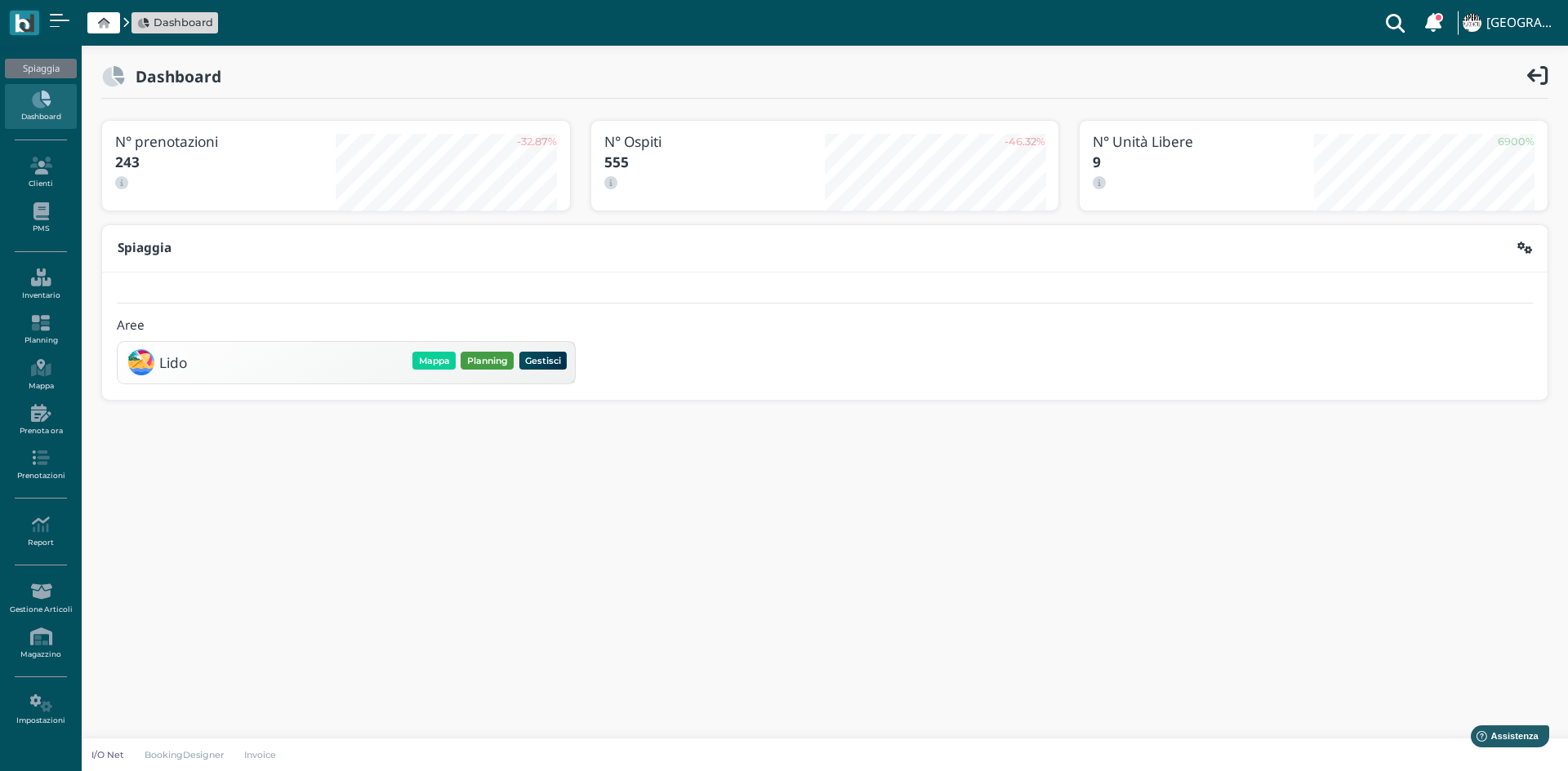
click at [476, 362] on button "Planning" at bounding box center [487, 361] width 53 height 18
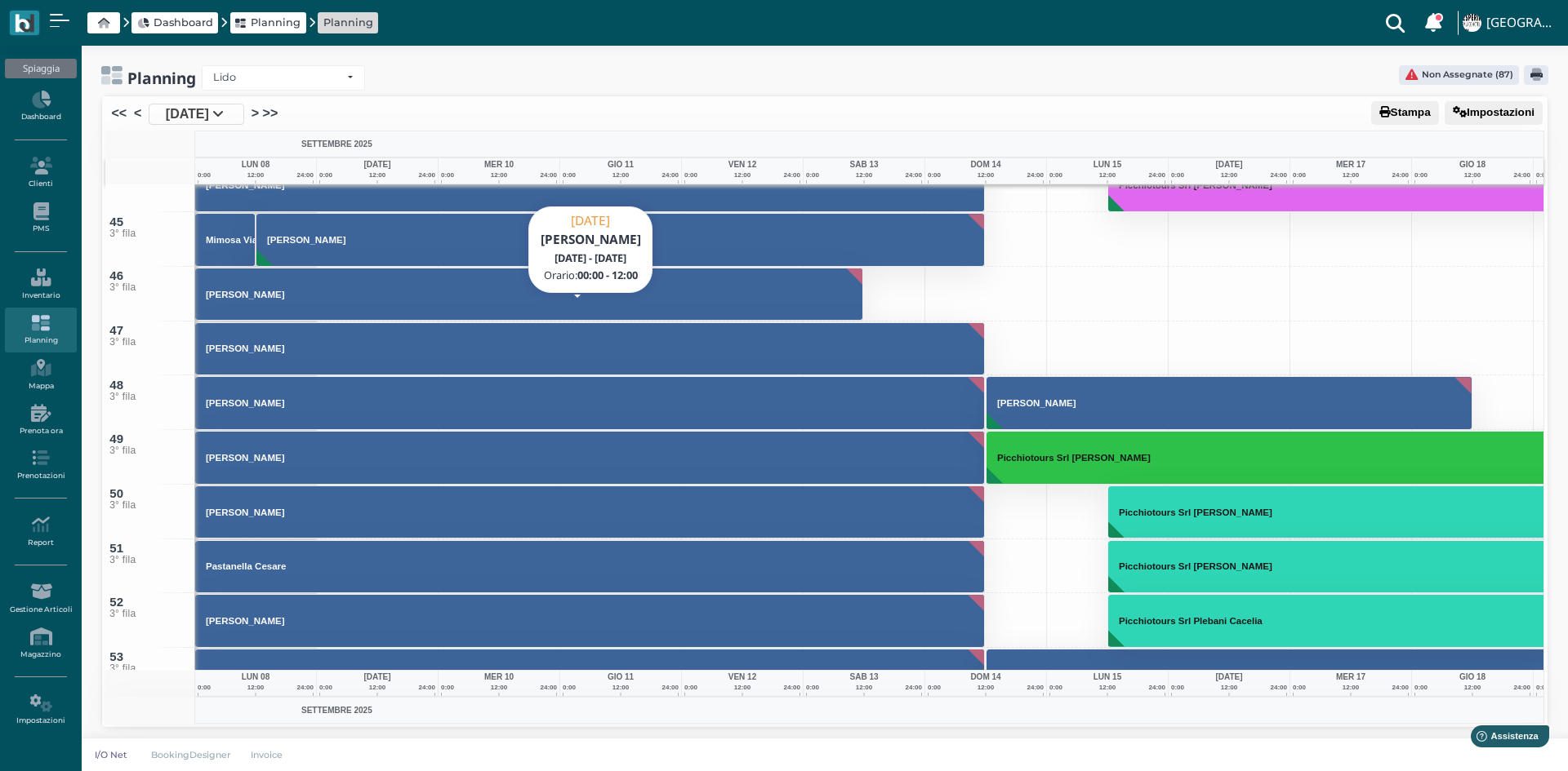
scroll to position [2775, 0]
